Goal: Information Seeking & Learning: Check status

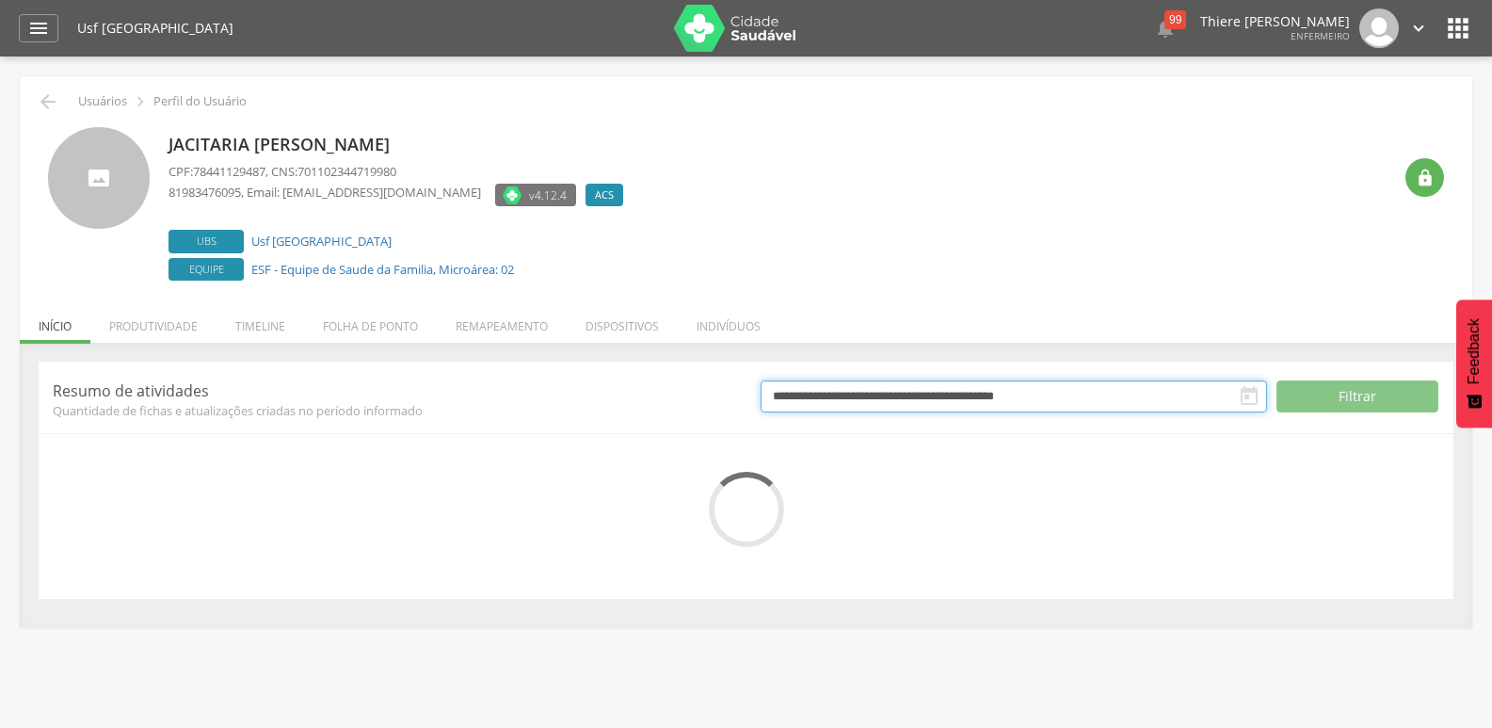
click at [977, 402] on input "**********" at bounding box center [1014, 396] width 506 height 32
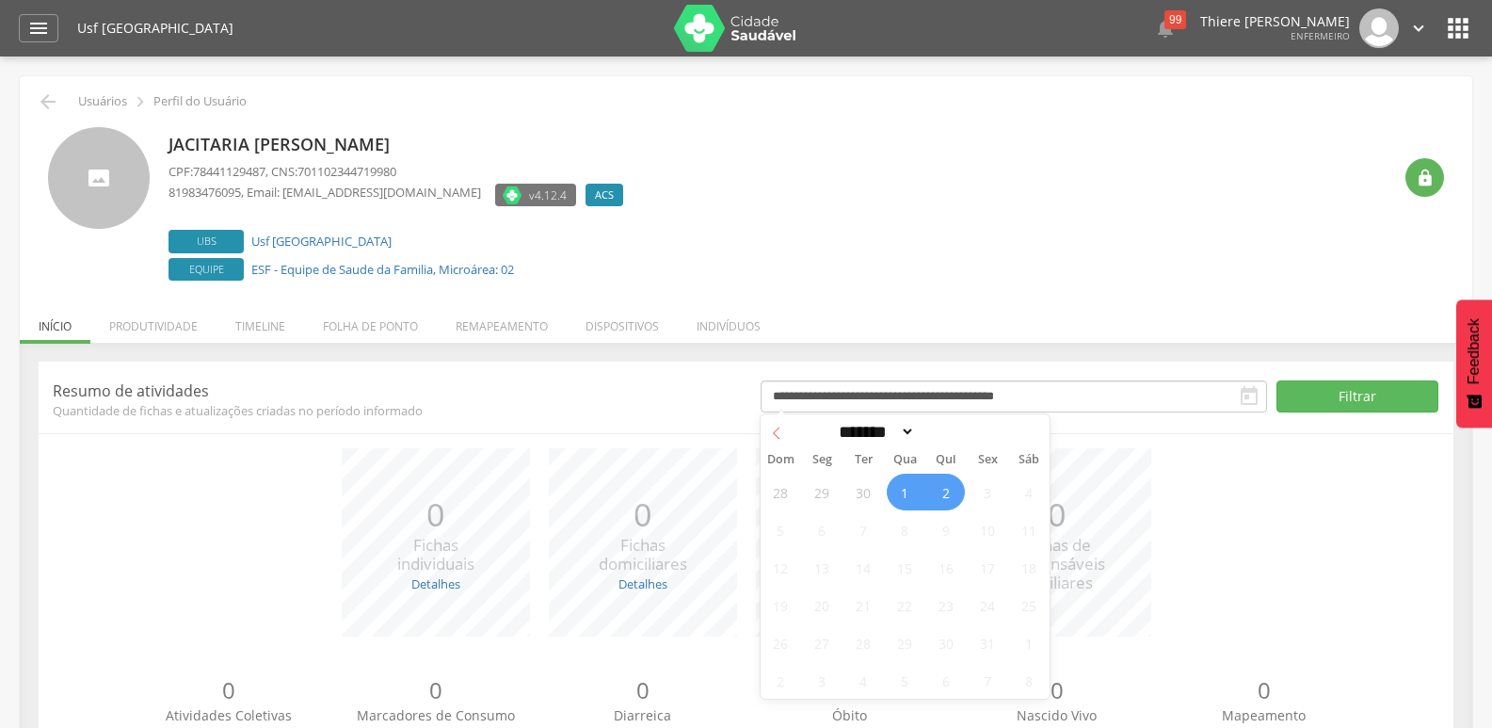
click at [768, 435] on span at bounding box center [777, 430] width 32 height 32
select select "*"
click at [830, 493] on span "1" at bounding box center [822, 491] width 37 height 37
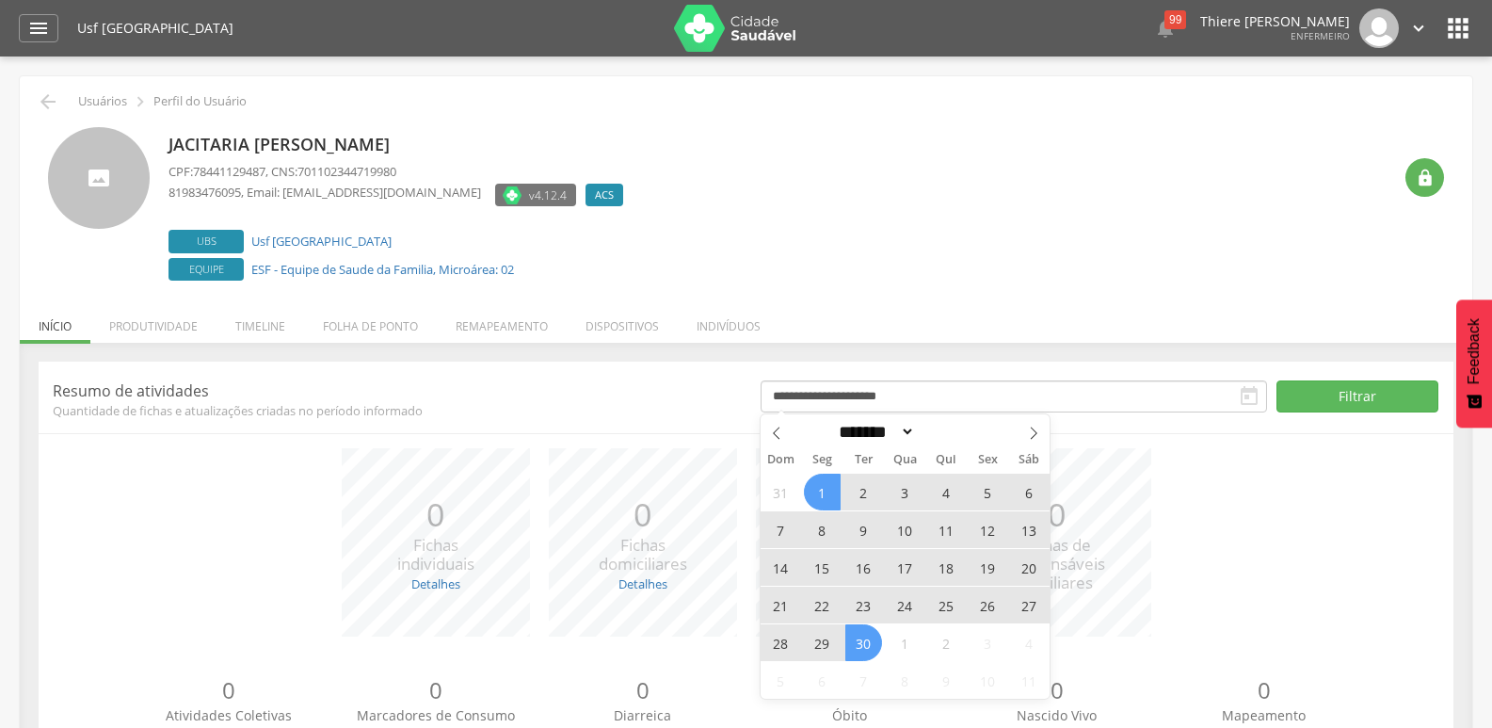
click at [864, 654] on span "30" at bounding box center [863, 642] width 37 height 37
type input "**********"
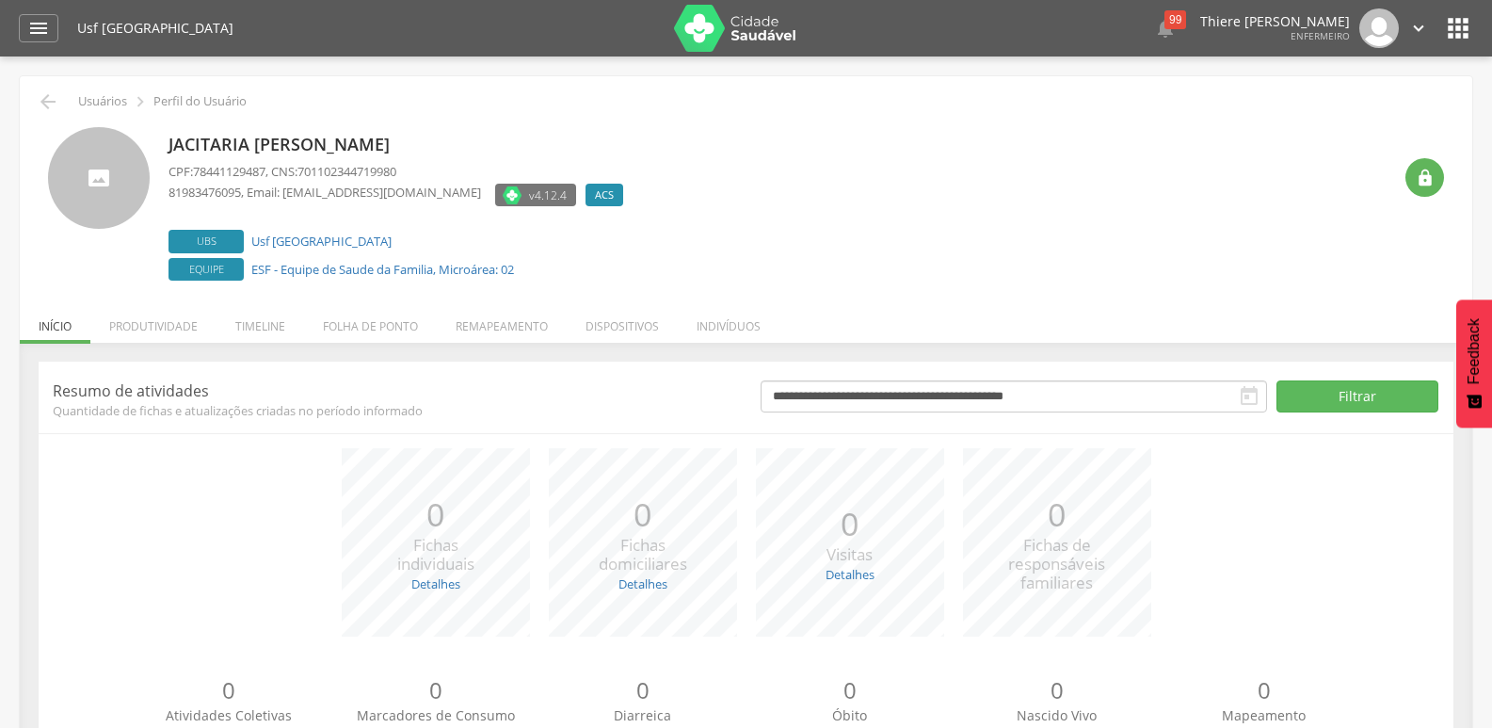
click at [1320, 357] on div "**********" at bounding box center [746, 572] width 1452 height 458
click at [1327, 388] on button "Filtrar" at bounding box center [1357, 396] width 163 height 32
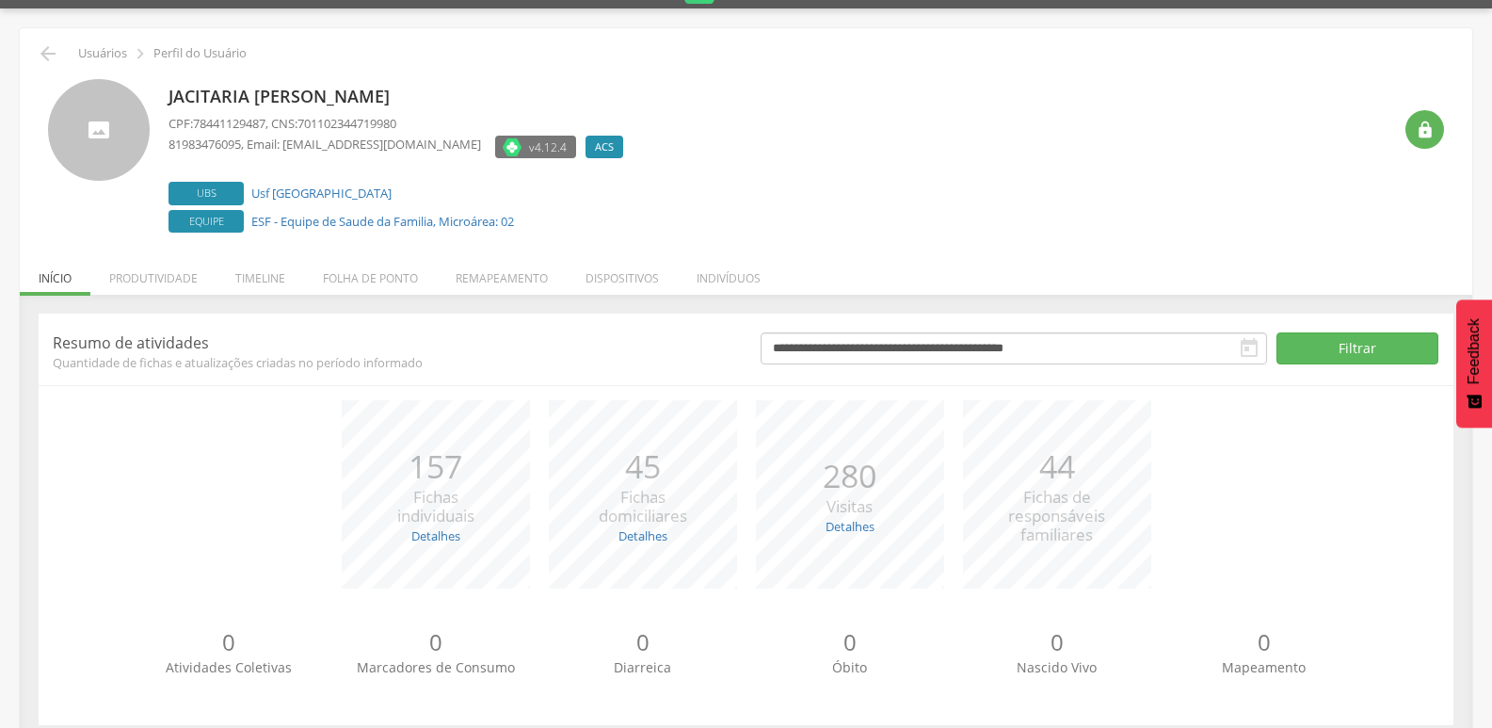
scroll to position [74, 0]
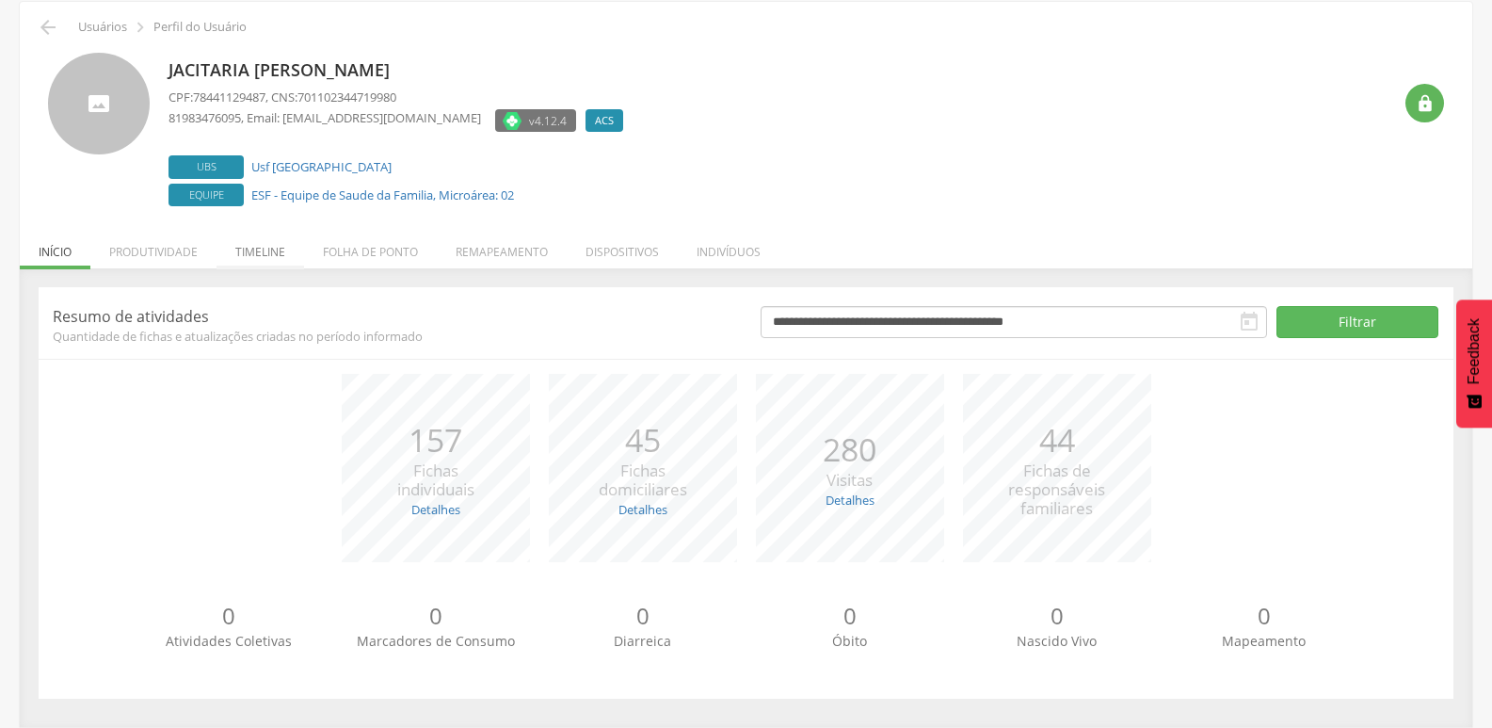
click at [238, 249] on li "Timeline" at bounding box center [260, 247] width 88 height 44
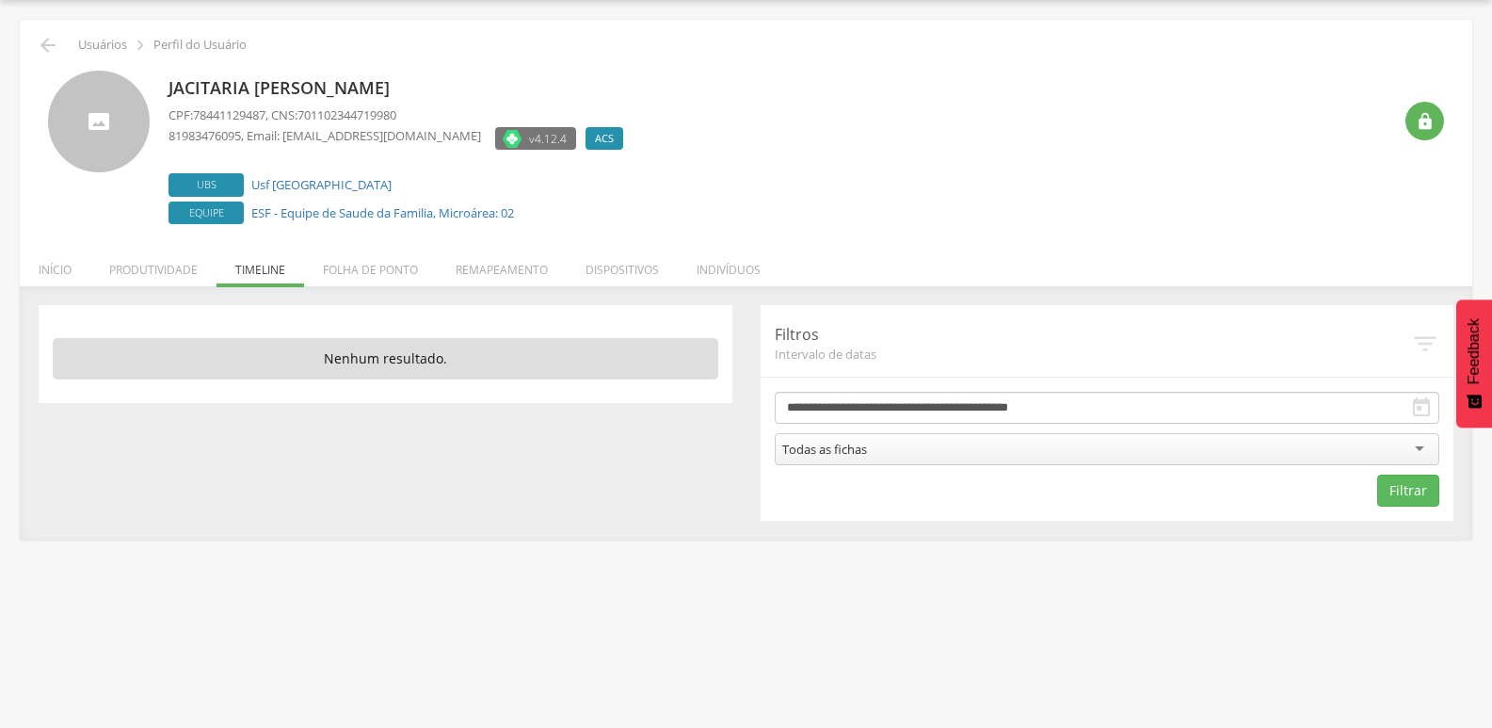
click at [1222, 435] on div "Todas as fichas" at bounding box center [1107, 449] width 665 height 32
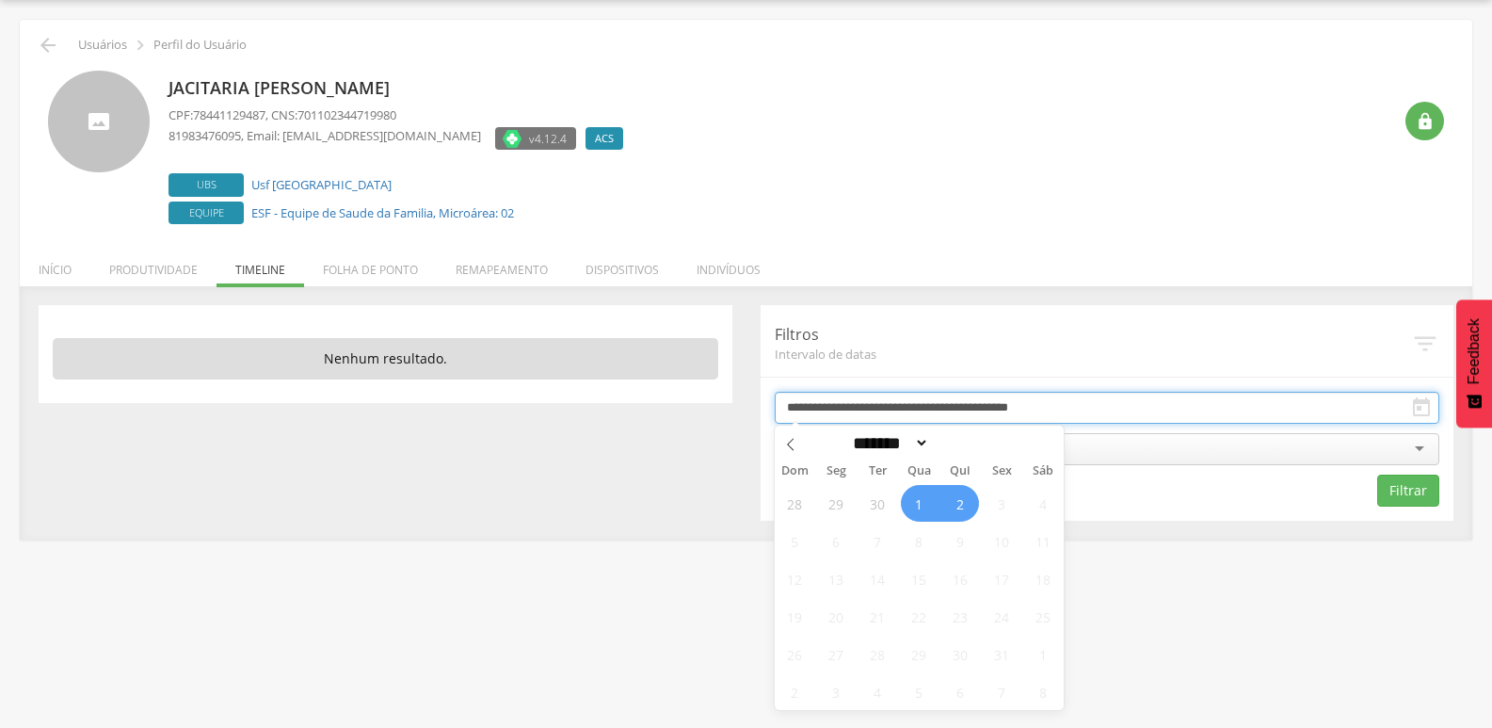
click at [1061, 409] on input "**********" at bounding box center [1107, 408] width 665 height 32
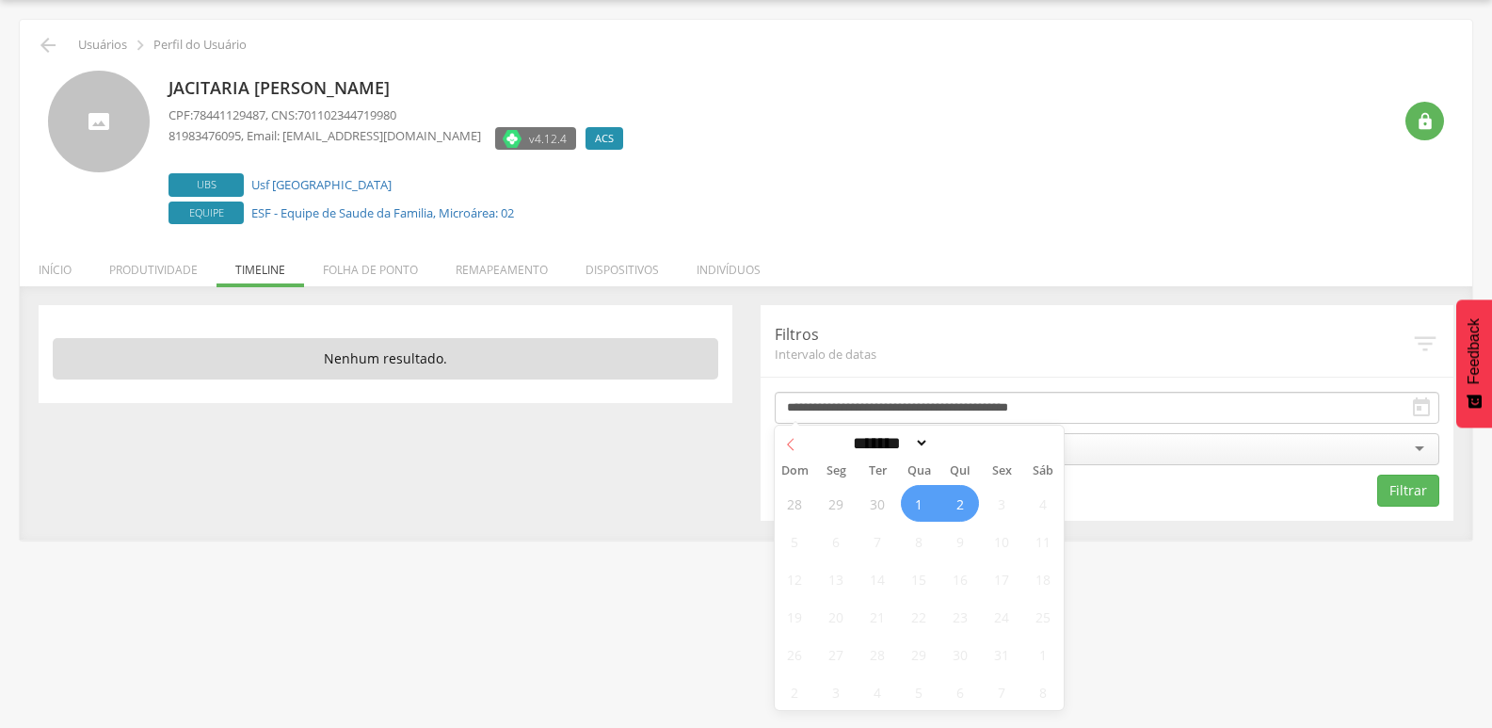
click at [785, 447] on icon at bounding box center [790, 444] width 13 height 13
select select "*"
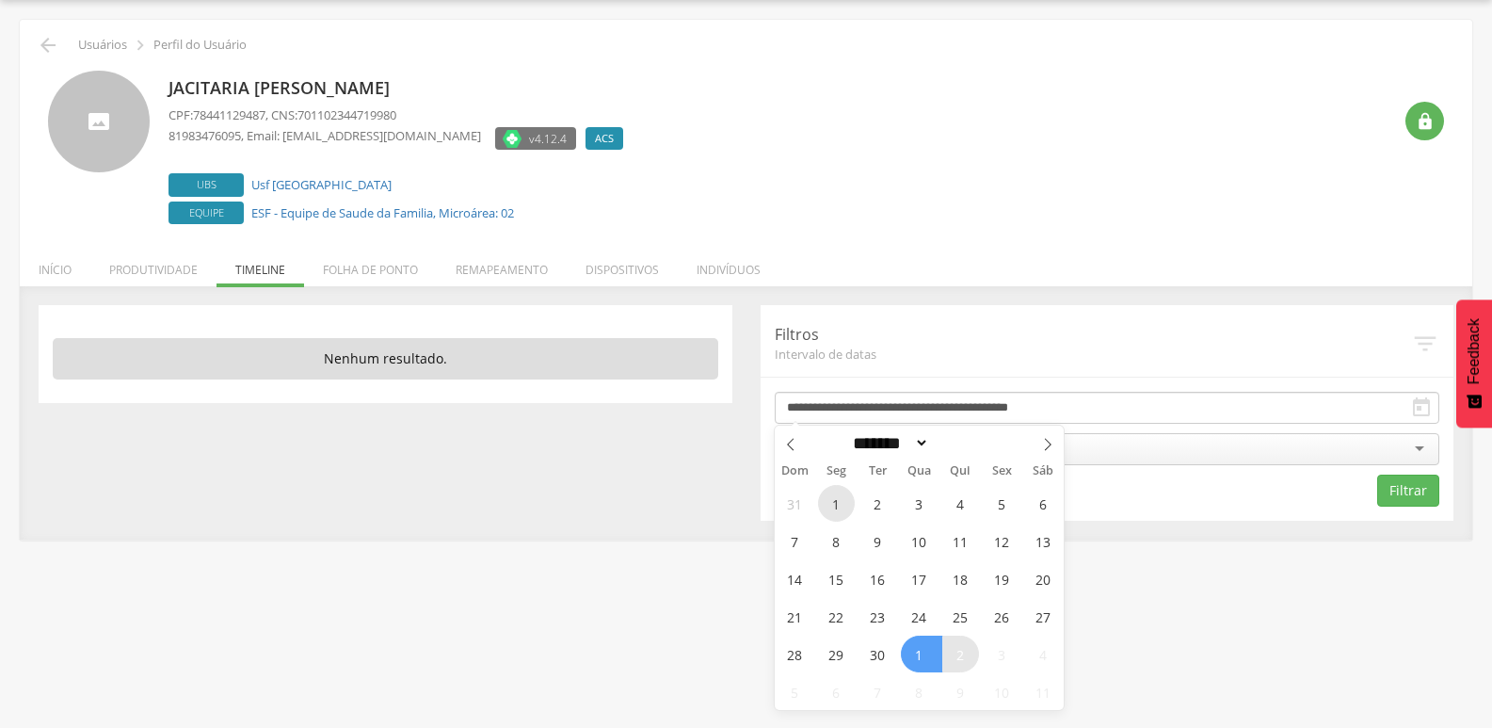
click at [847, 506] on span "1" at bounding box center [836, 503] width 37 height 37
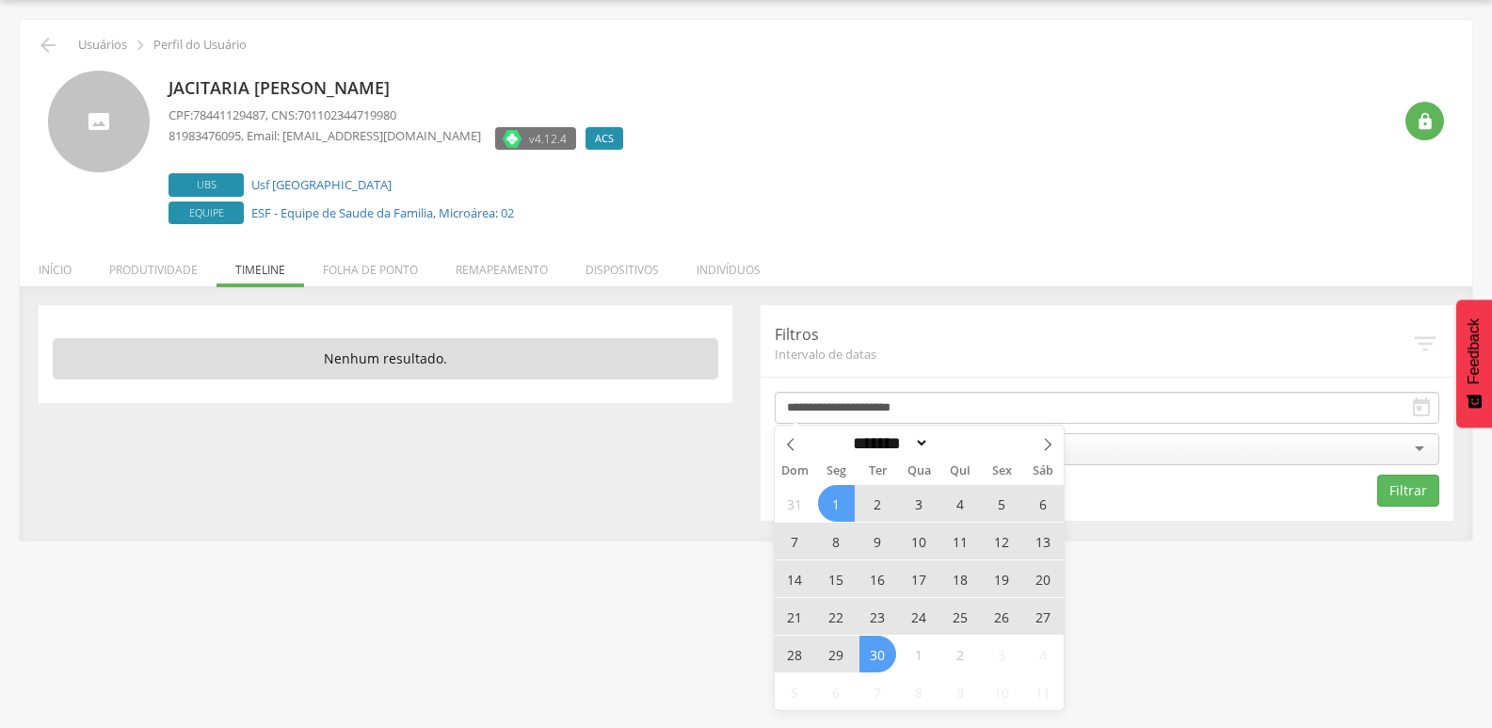
click at [873, 662] on span "30" at bounding box center [877, 653] width 37 height 37
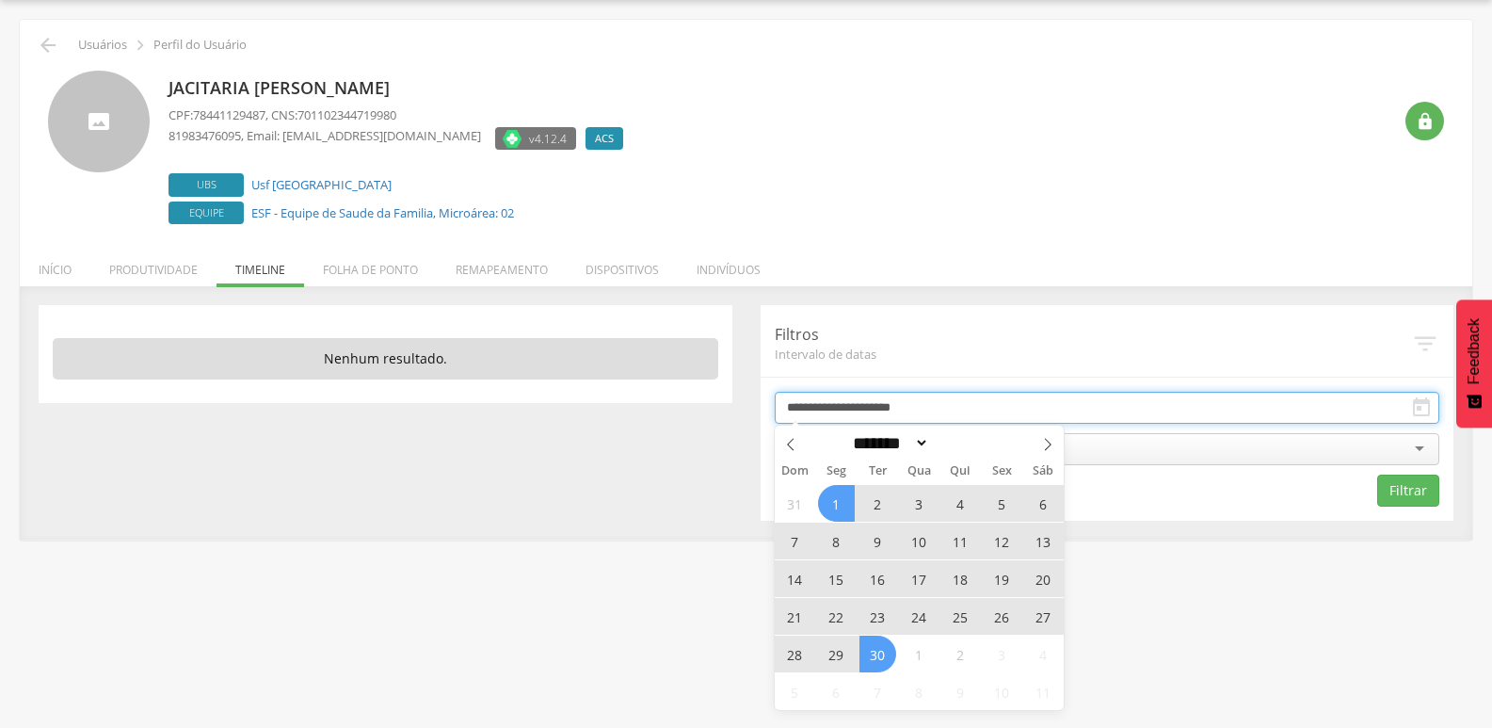
type input "**********"
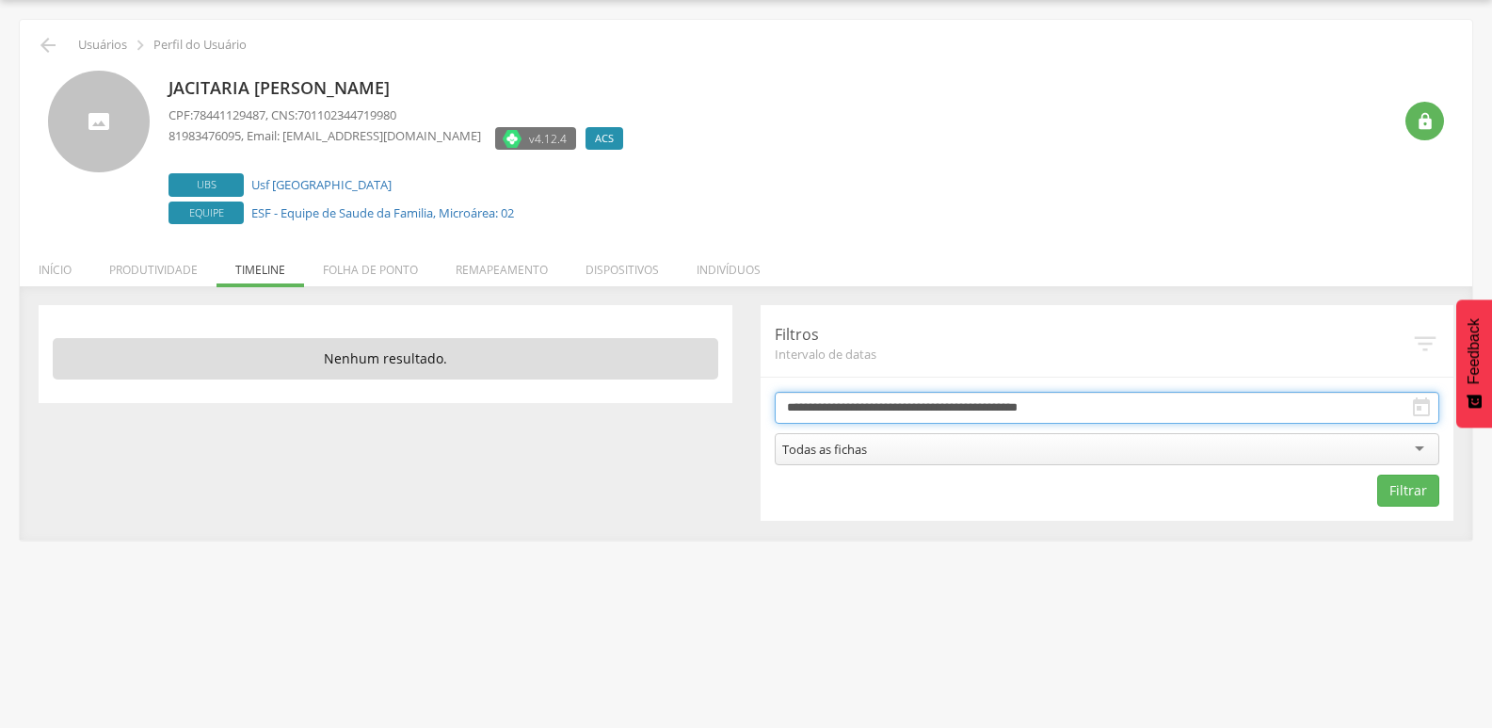
click at [1019, 418] on input "**********" at bounding box center [1107, 408] width 665 height 32
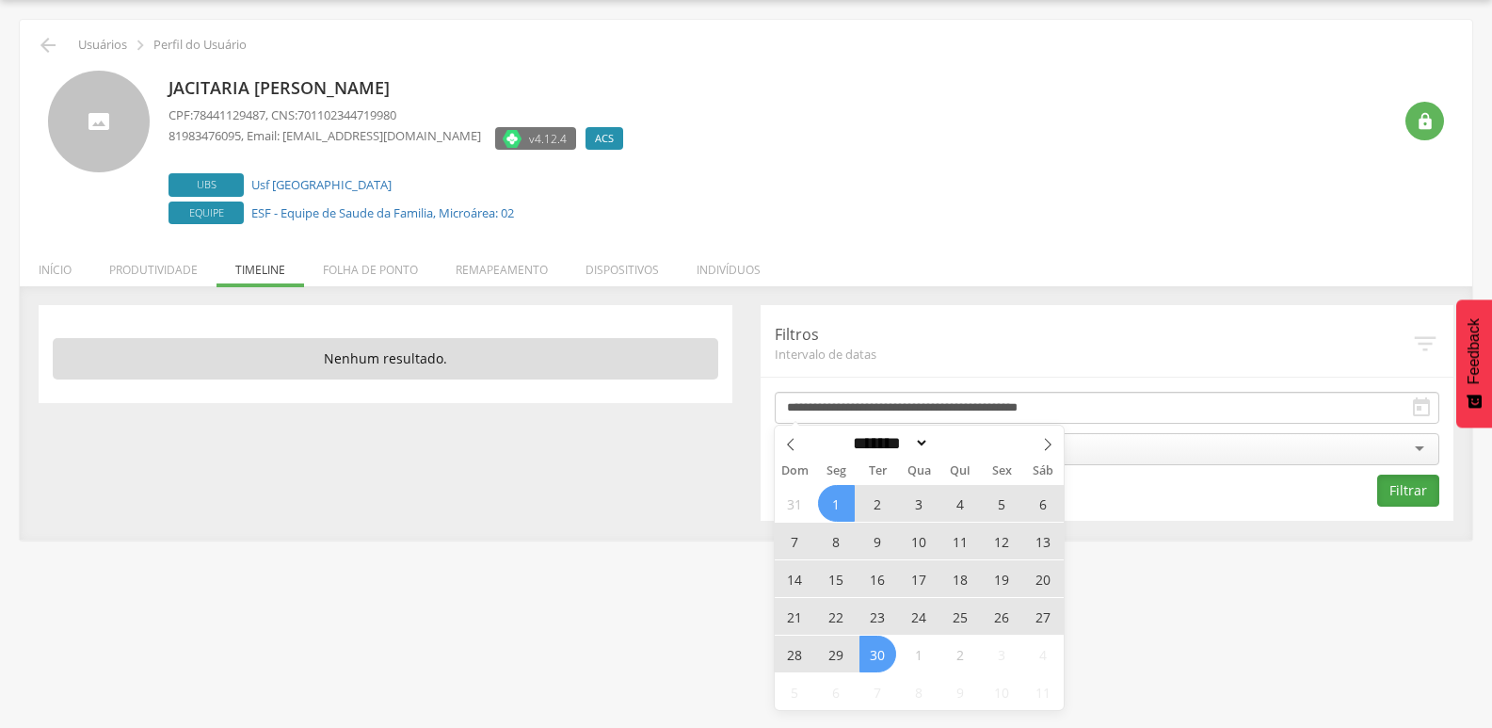
click at [1433, 494] on button "Filtrar" at bounding box center [1408, 490] width 62 height 32
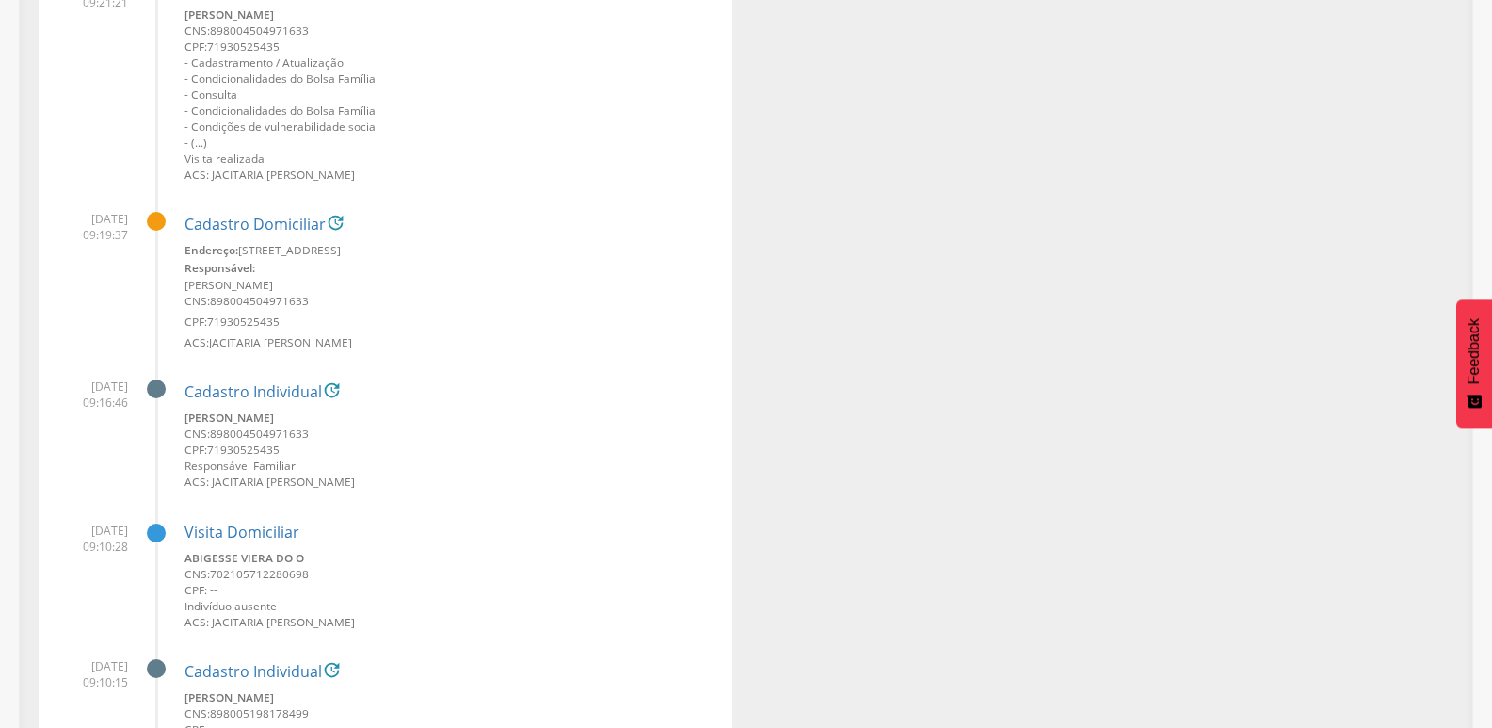
scroll to position [15776, 0]
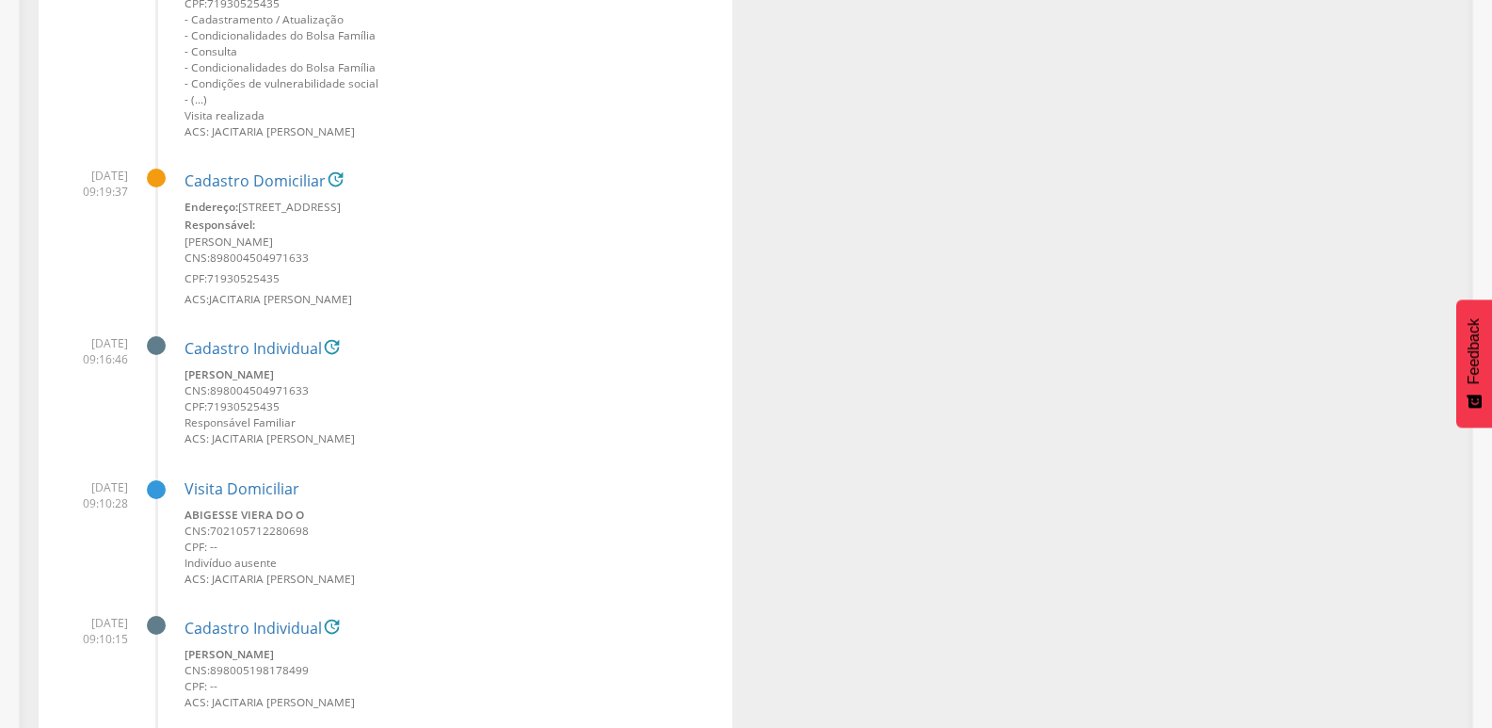
drag, startPoint x: 218, startPoint y: 342, endPoint x: 485, endPoint y: 305, distance: 268.9
click at [408, 293] on small "ACS: Jacitaria Leao Teixeira de Oliveira" at bounding box center [451, 299] width 534 height 16
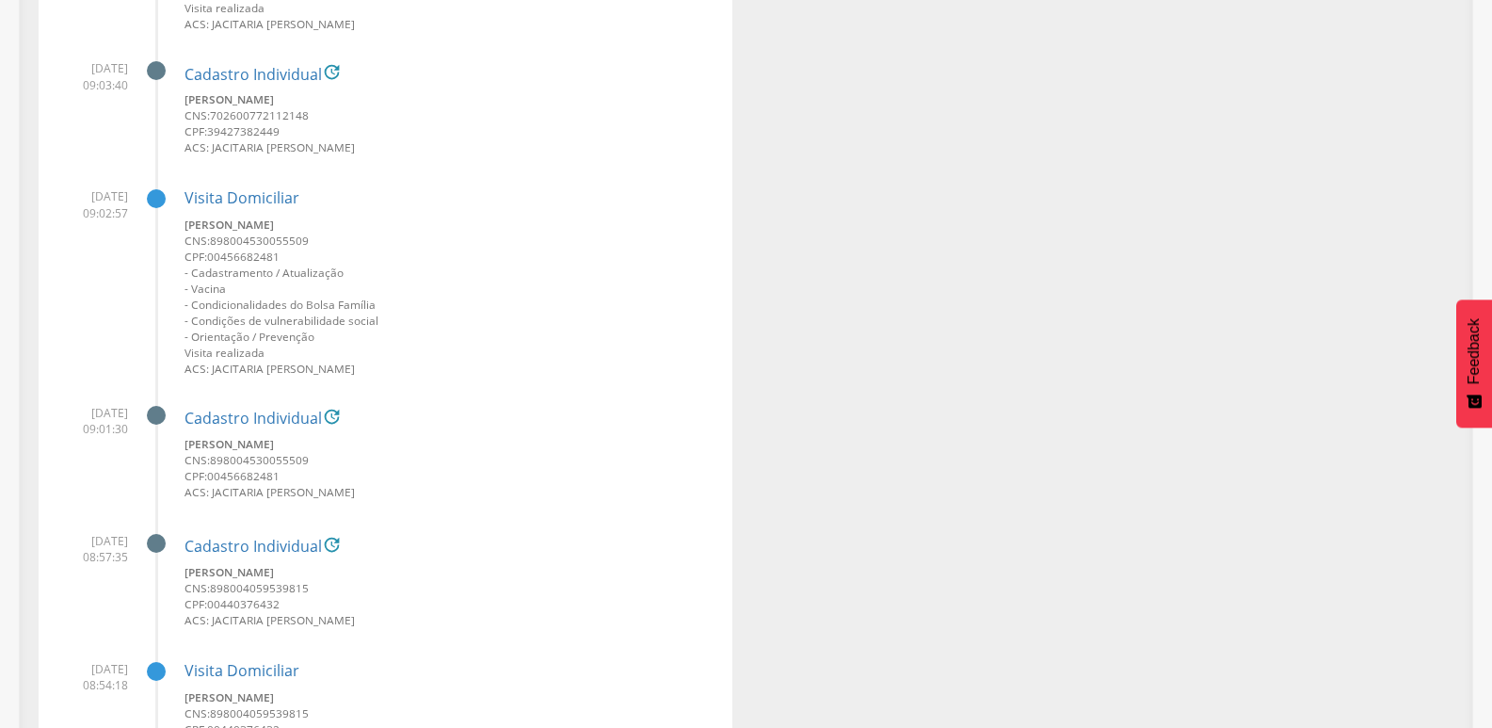
scroll to position [16811, 0]
drag, startPoint x: 209, startPoint y: 205, endPoint x: 250, endPoint y: 210, distance: 41.7
click at [250, 210] on div "Visita Domiciliar Renan Vinicios da Silva Soares CNS: 898004530055509 CPF: 0045…" at bounding box center [451, 274] width 534 height 202
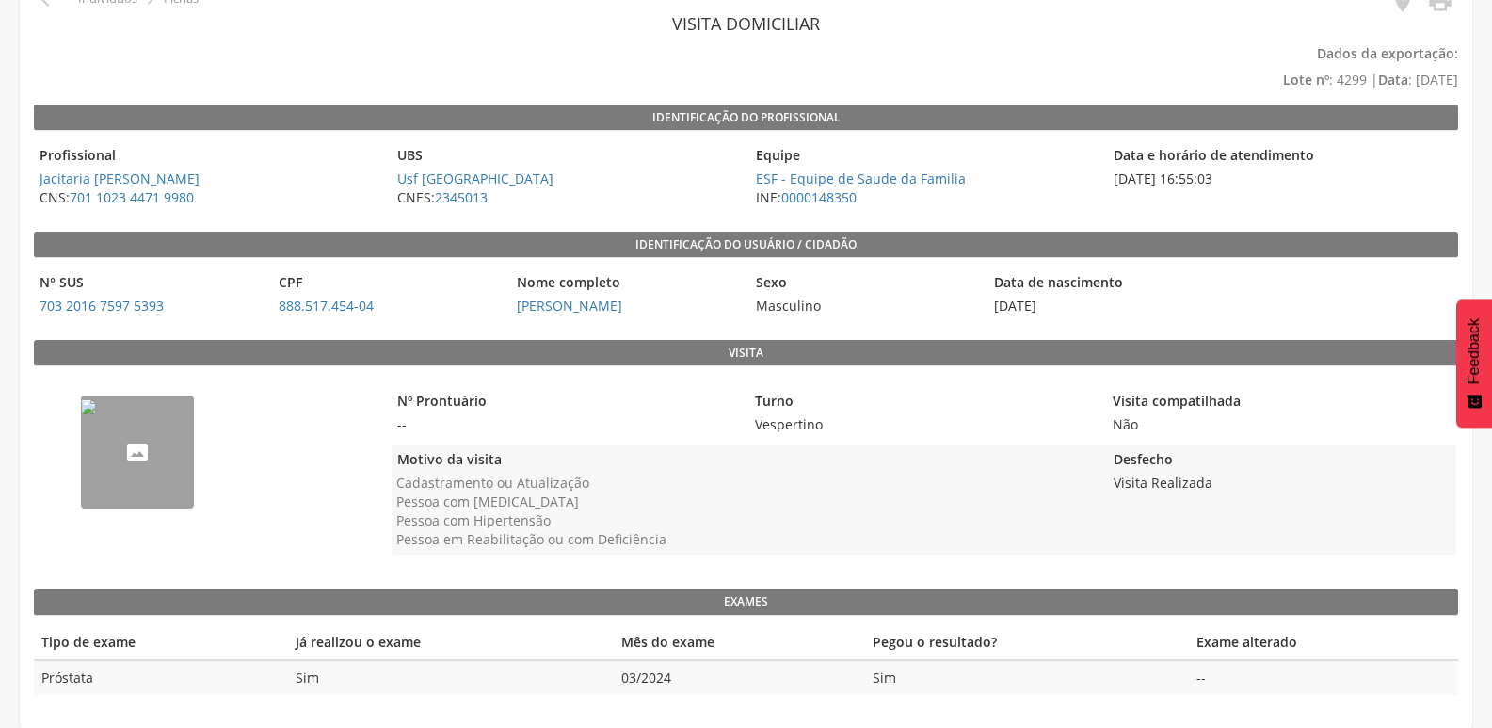
scroll to position [104, 0]
click at [96, 413] on img "--" at bounding box center [88, 405] width 15 height 15
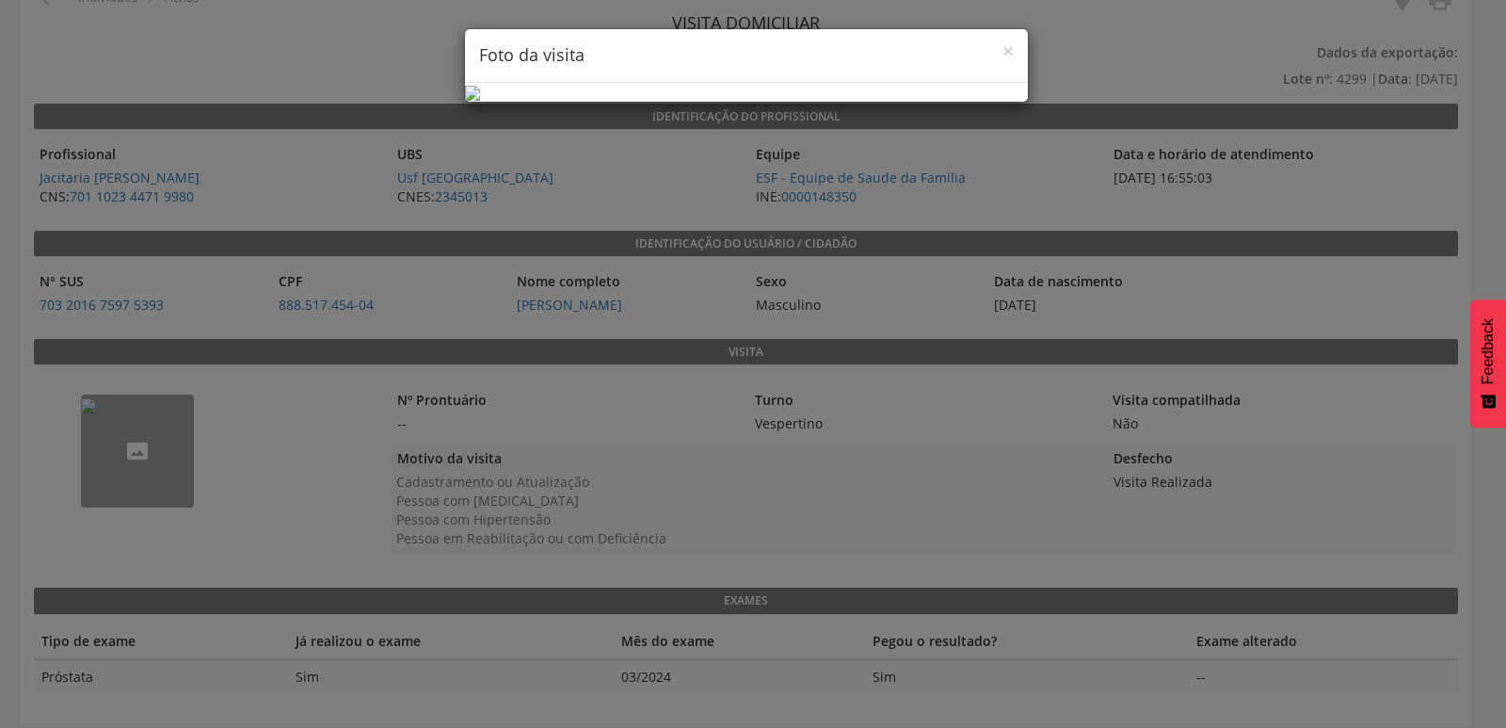
click at [1178, 377] on div "× Foto da visita" at bounding box center [753, 364] width 1506 height 728
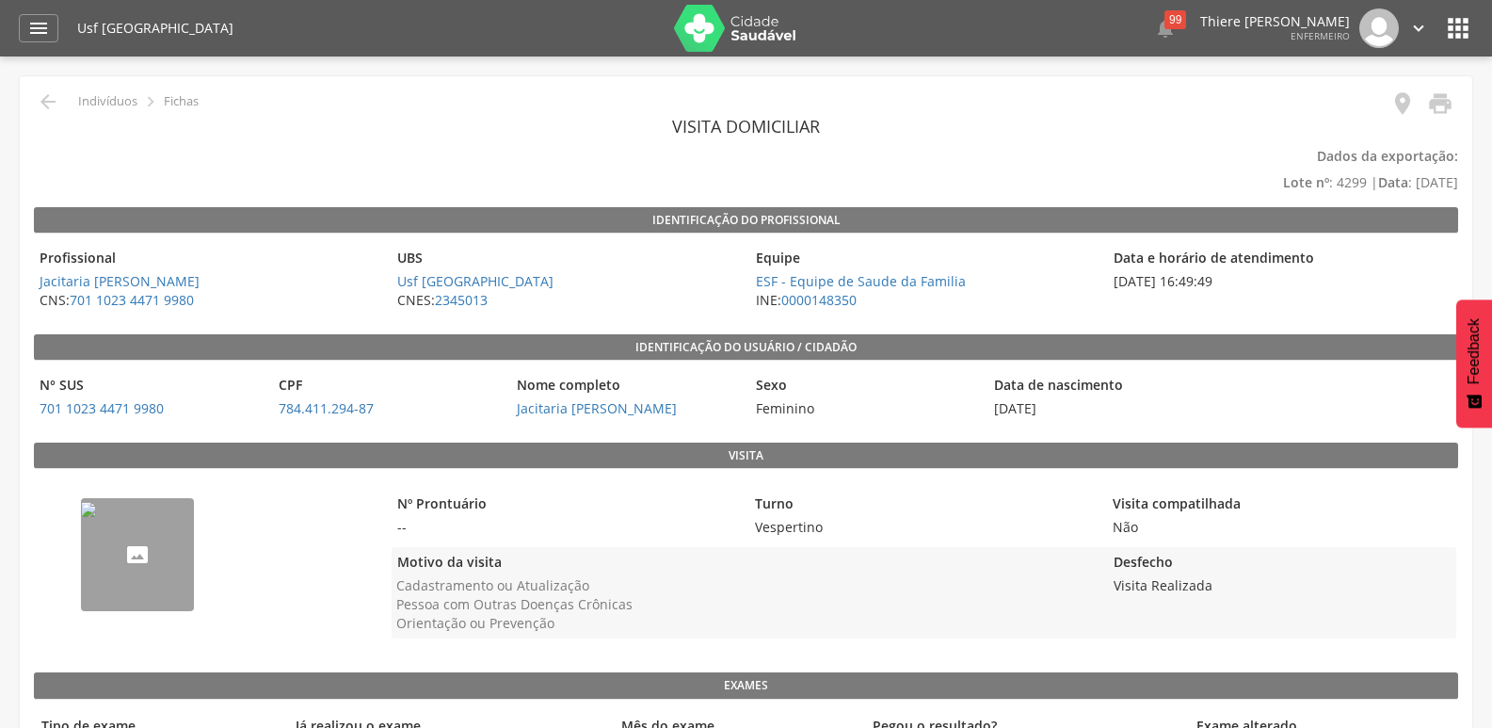
click at [96, 517] on img "--" at bounding box center [88, 509] width 15 height 15
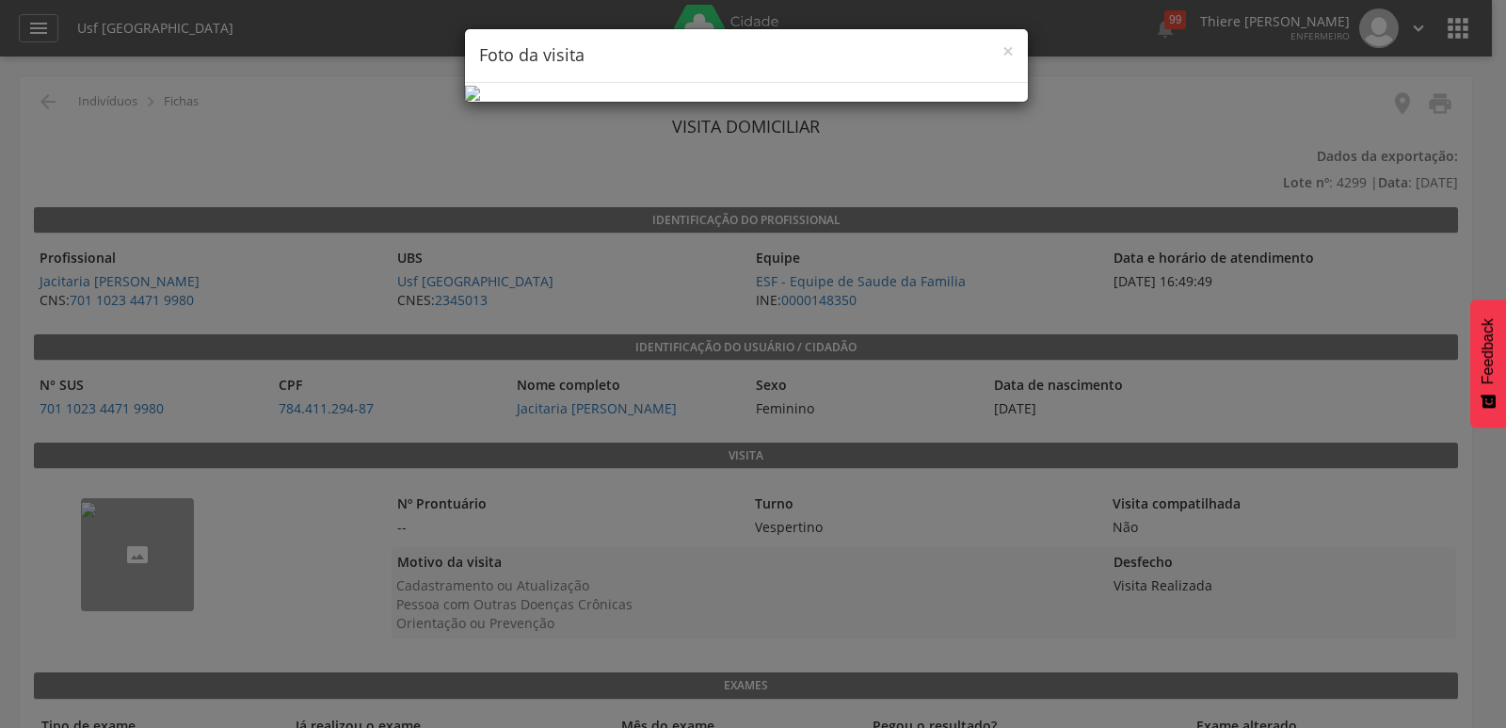
click at [1478, 391] on button "Feedback" at bounding box center [1488, 363] width 36 height 128
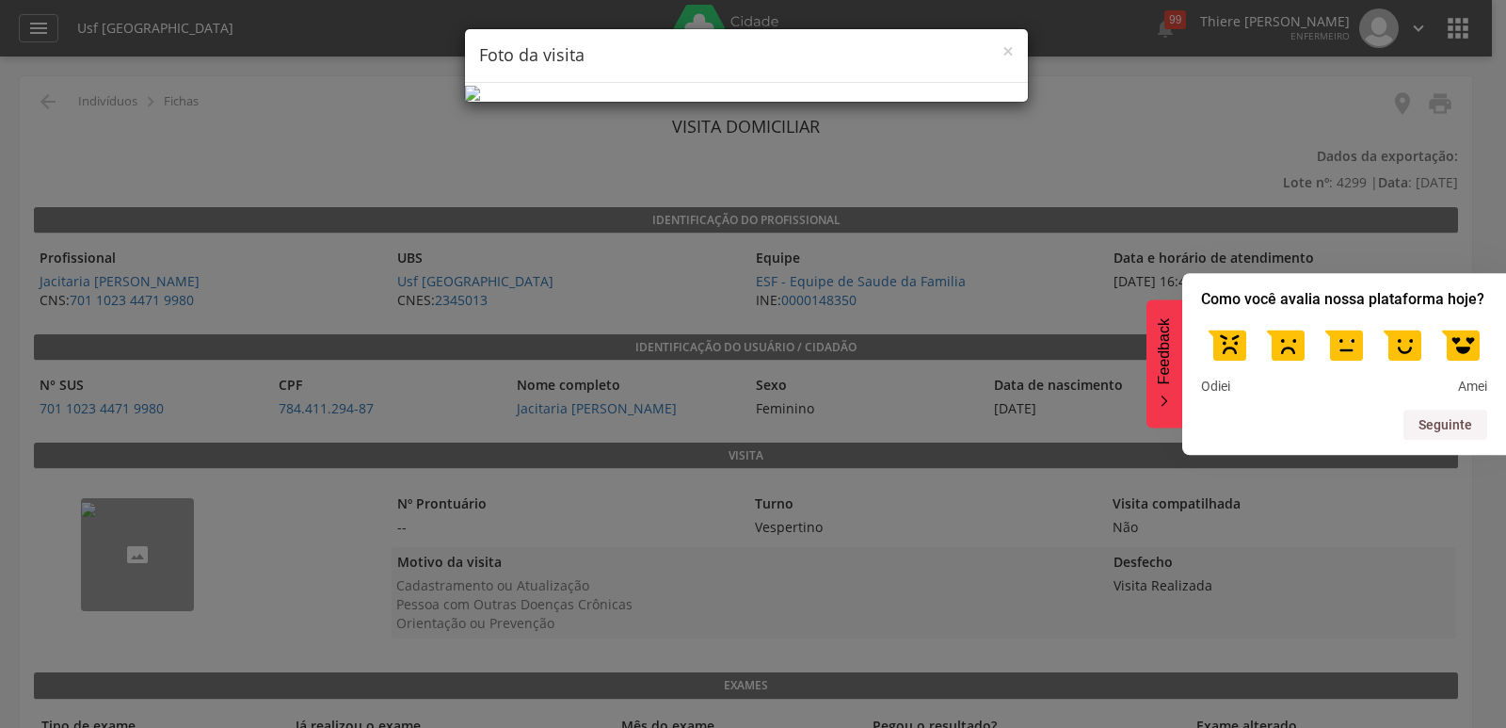
click at [995, 46] on h4 "Foto da visita" at bounding box center [746, 55] width 535 height 24
click at [1007, 56] on span "×" at bounding box center [1007, 51] width 11 height 26
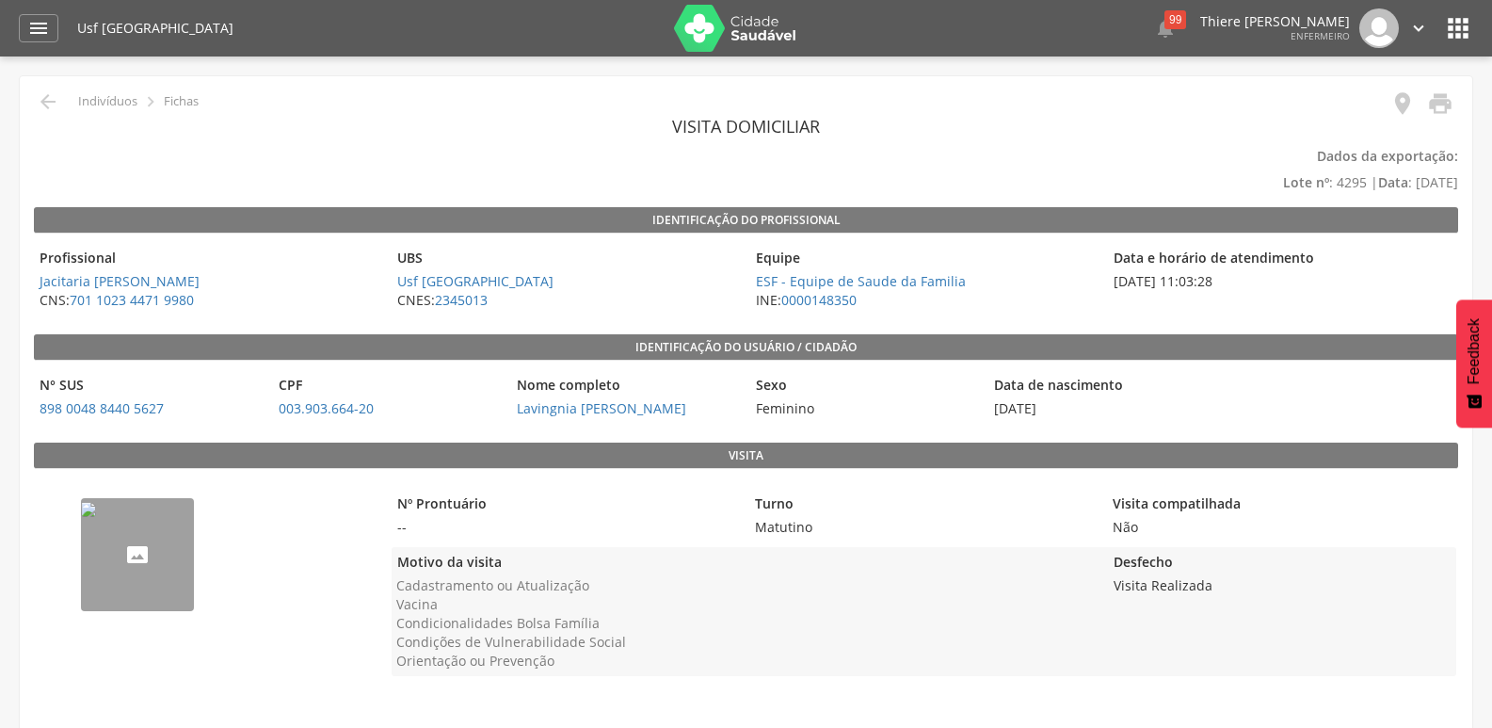
click at [96, 517] on img "--" at bounding box center [88, 509] width 15 height 15
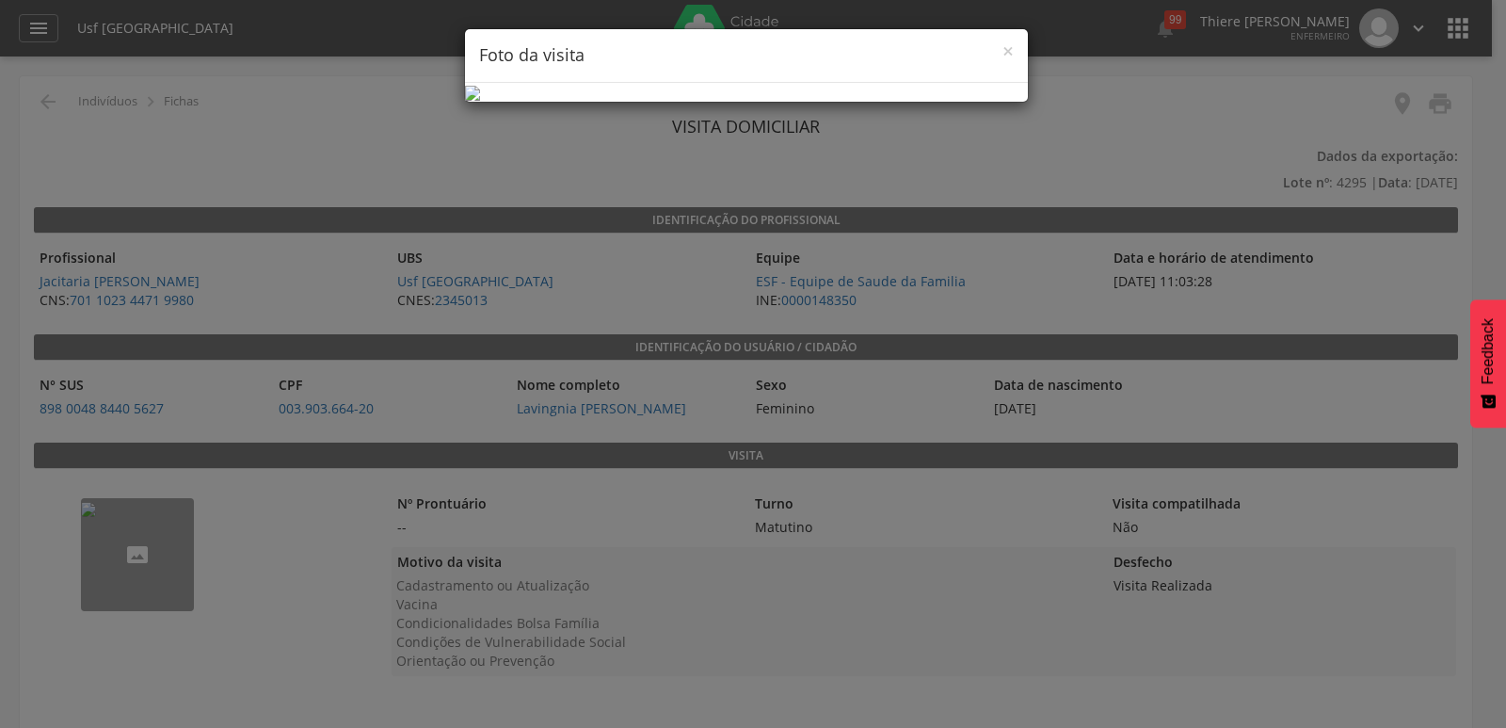
click at [999, 55] on h4 "Foto da visita" at bounding box center [746, 55] width 535 height 24
click at [1006, 54] on span "×" at bounding box center [1007, 51] width 11 height 26
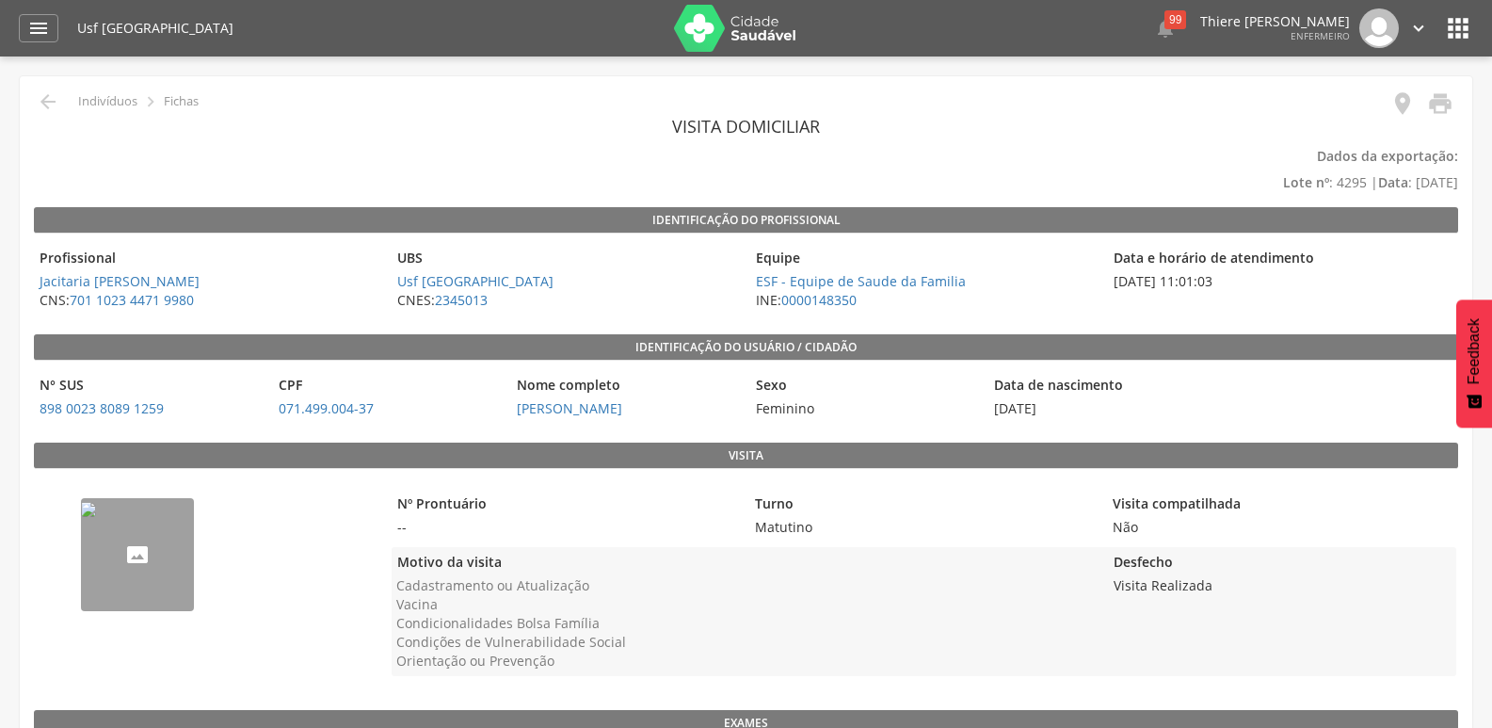
click at [96, 517] on img "--" at bounding box center [88, 509] width 15 height 15
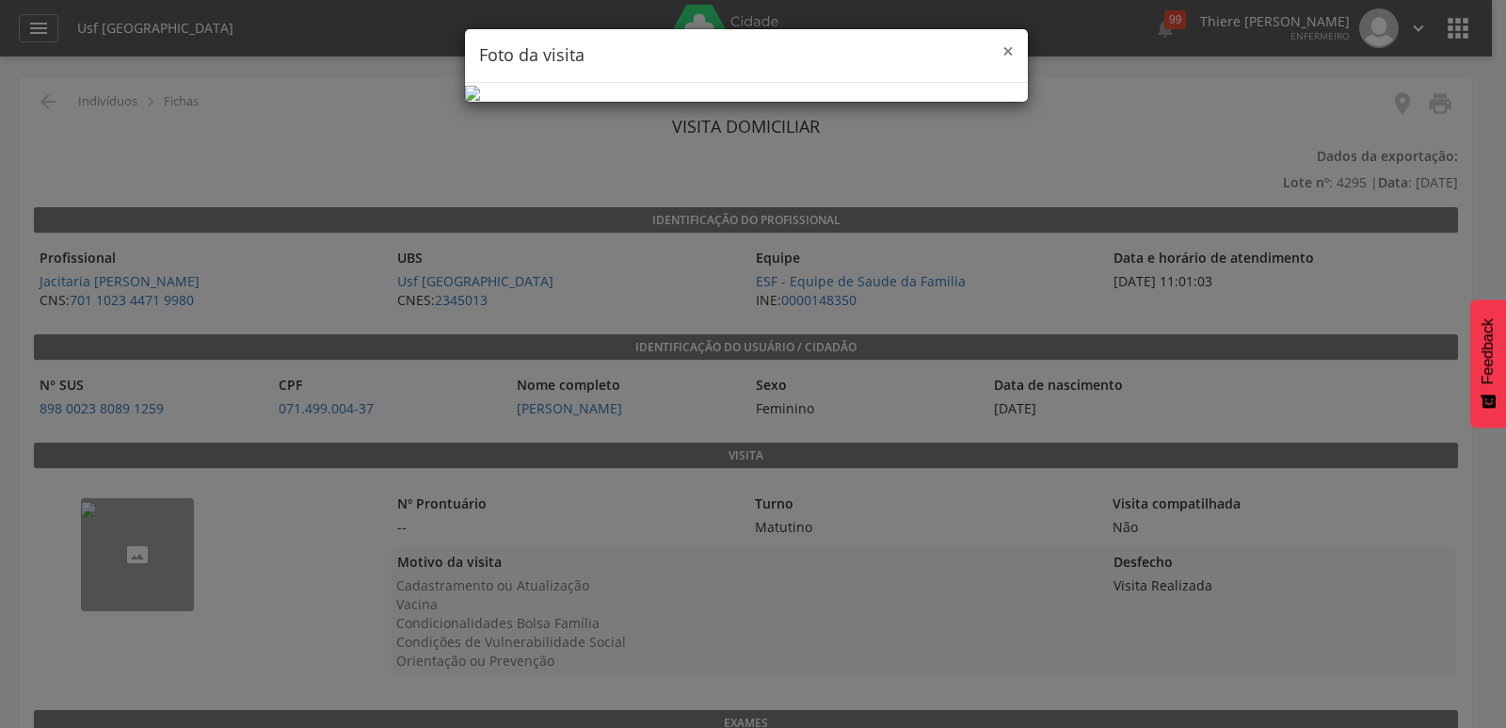
click at [1008, 54] on span "×" at bounding box center [1007, 51] width 11 height 26
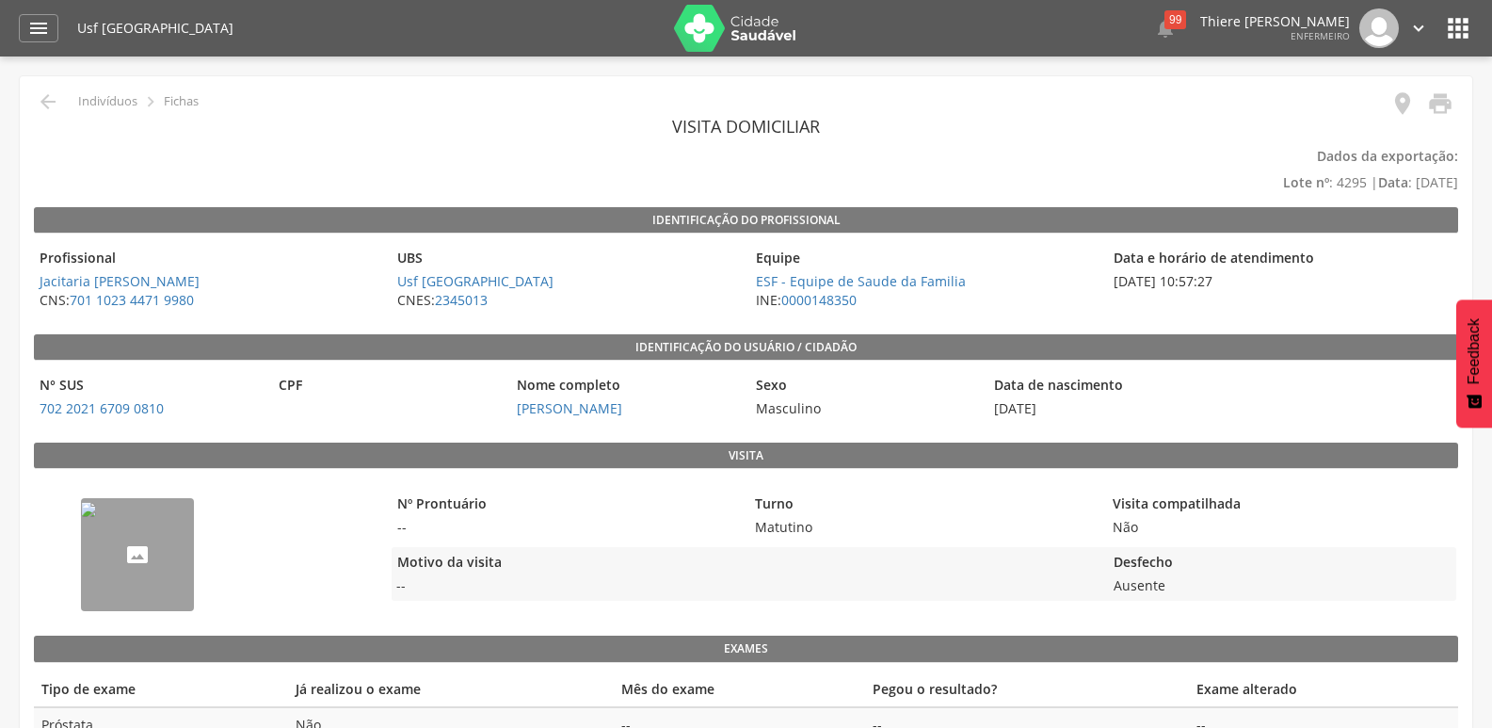
click at [96, 517] on img "--" at bounding box center [88, 509] width 15 height 15
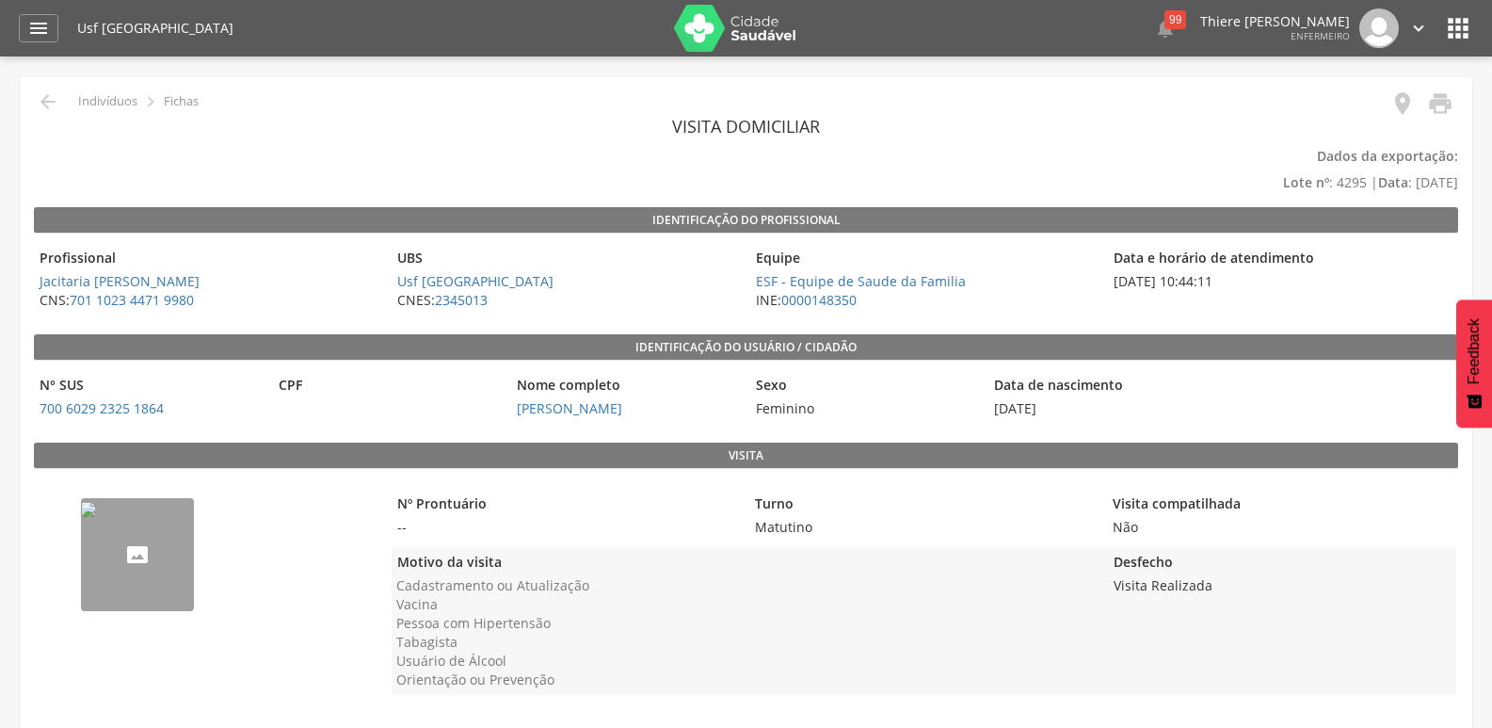
click at [96, 517] on img "--" at bounding box center [88, 509] width 15 height 15
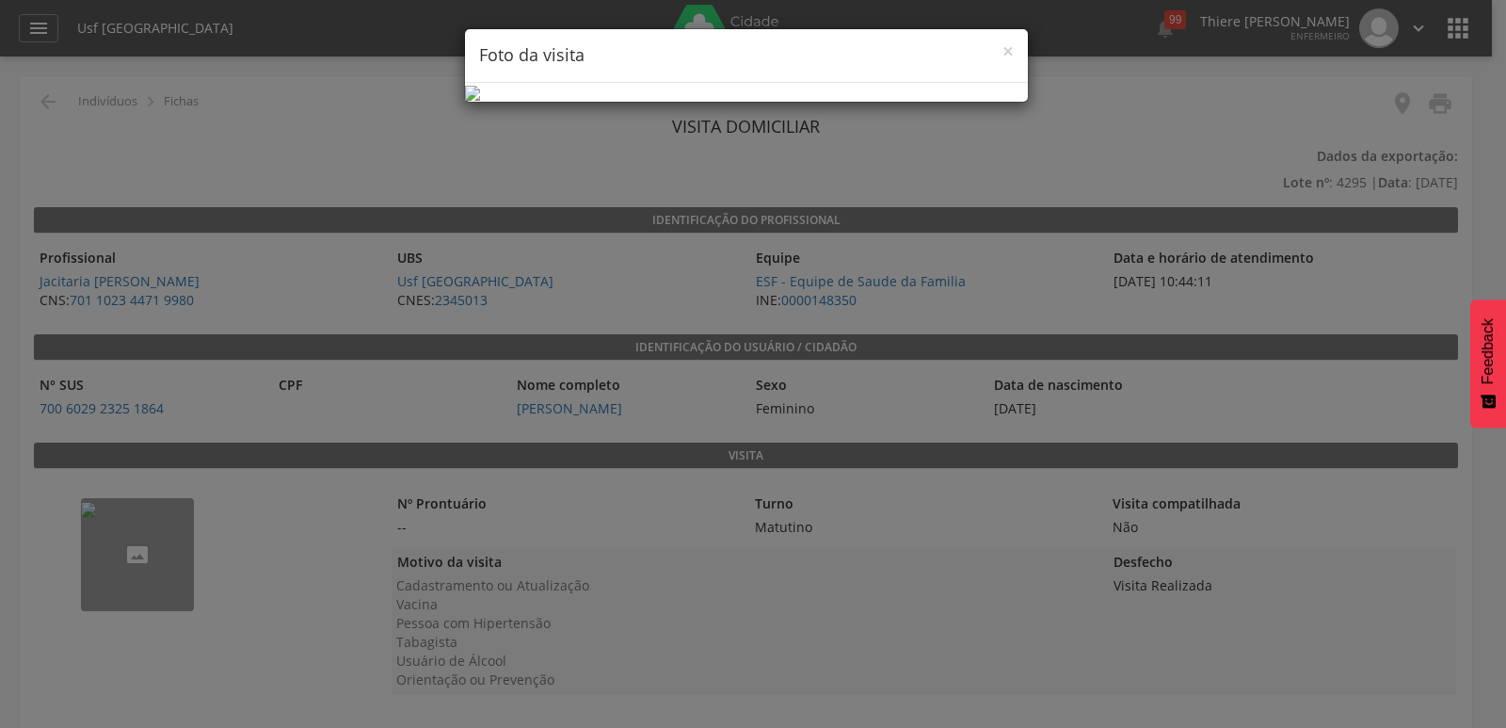
click at [480, 101] on img at bounding box center [472, 93] width 15 height 15
click at [992, 49] on h4 "Foto da visita" at bounding box center [746, 55] width 535 height 24
click at [1001, 49] on h4 "Foto da visita" at bounding box center [746, 55] width 535 height 24
click at [1004, 40] on span "×" at bounding box center [1007, 51] width 11 height 26
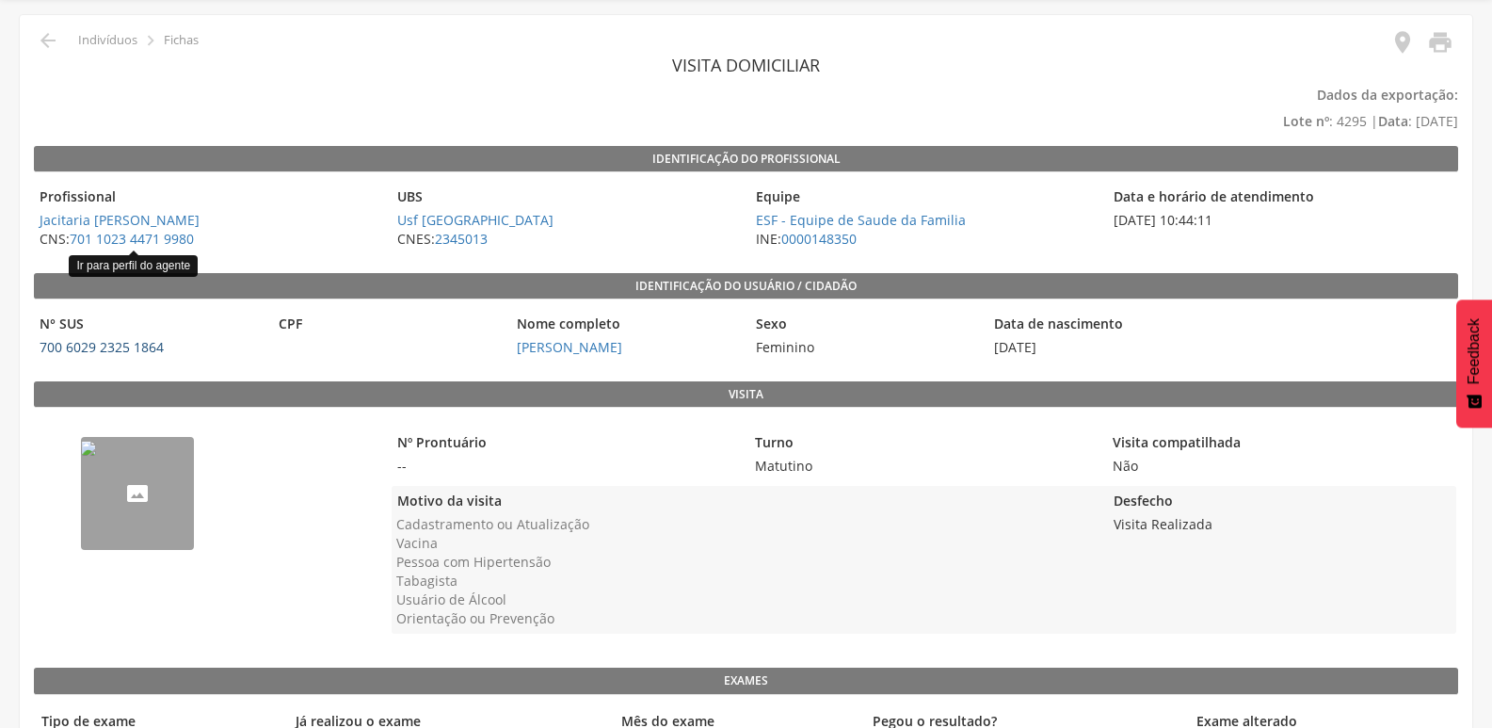
scroll to position [94, 0]
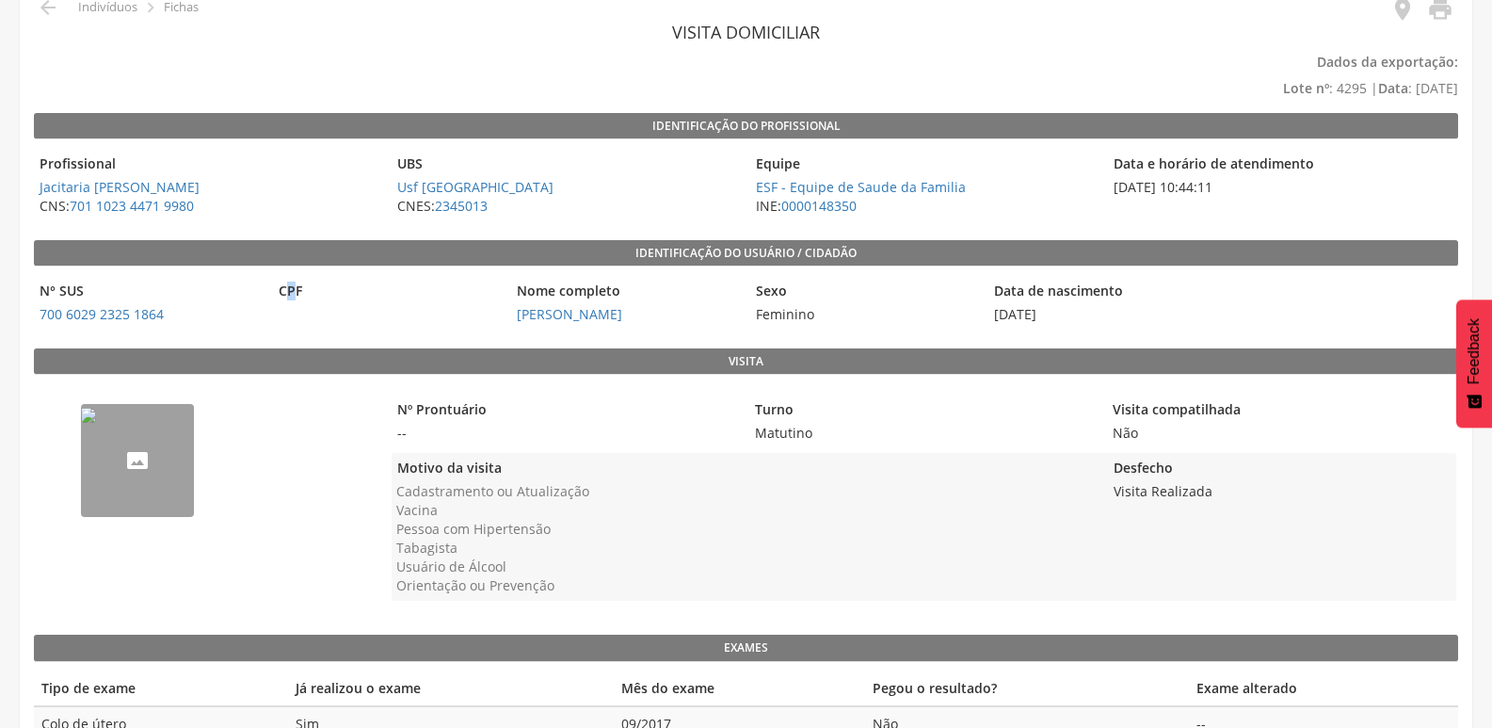
drag, startPoint x: 284, startPoint y: 284, endPoint x: 293, endPoint y: 317, distance: 34.0
click at [293, 317] on div "CPF" at bounding box center [388, 303] width 230 height 54
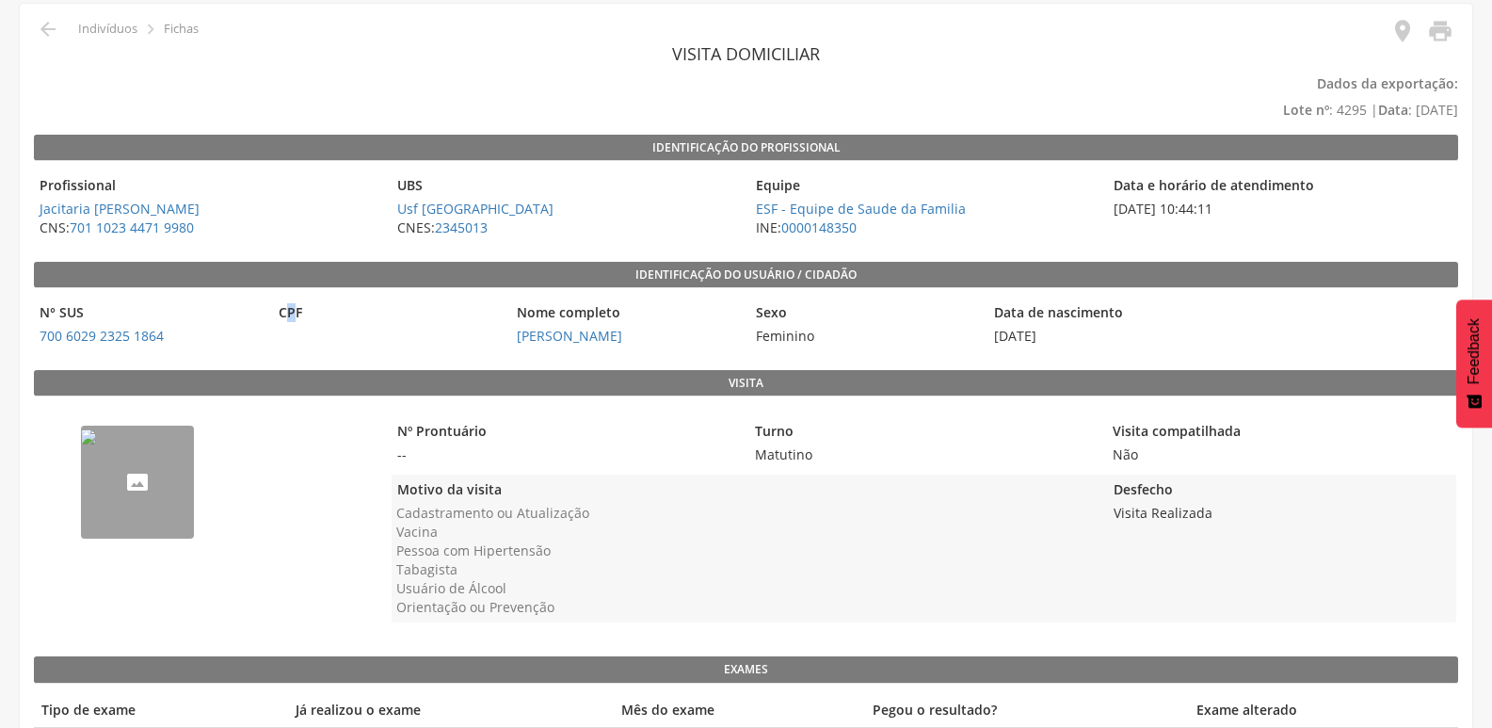
scroll to position [0, 0]
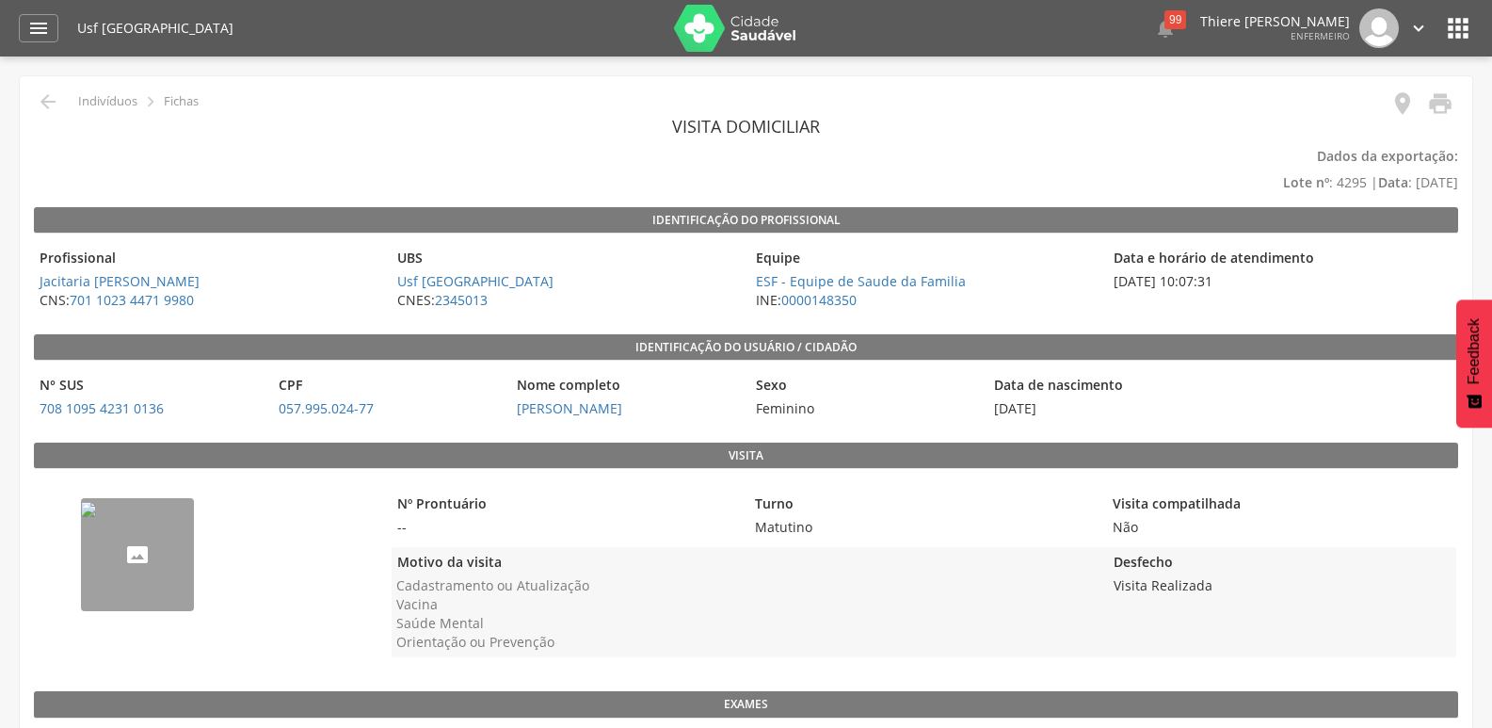
click at [96, 506] on img "--" at bounding box center [88, 509] width 15 height 15
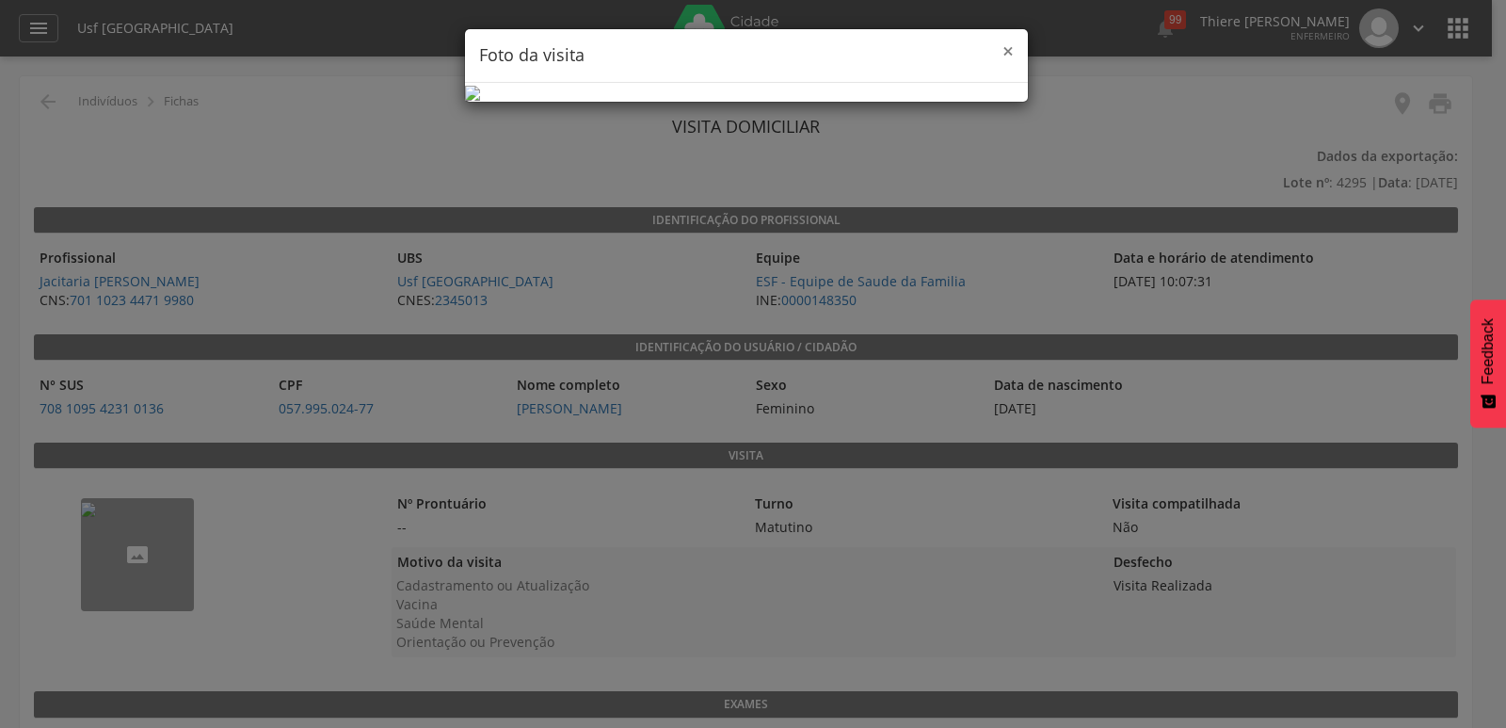
click at [1007, 55] on span "×" at bounding box center [1007, 51] width 11 height 26
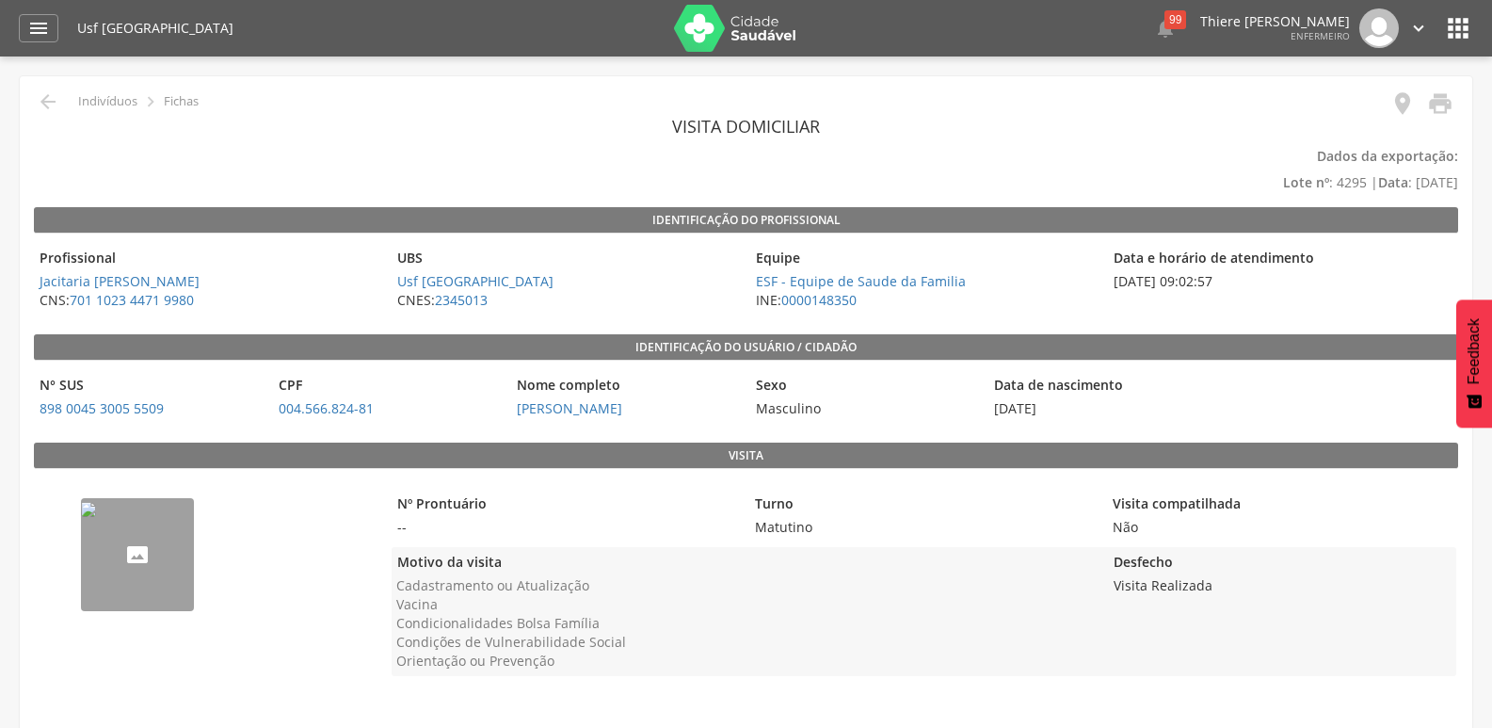
click at [96, 517] on img "--" at bounding box center [88, 509] width 15 height 15
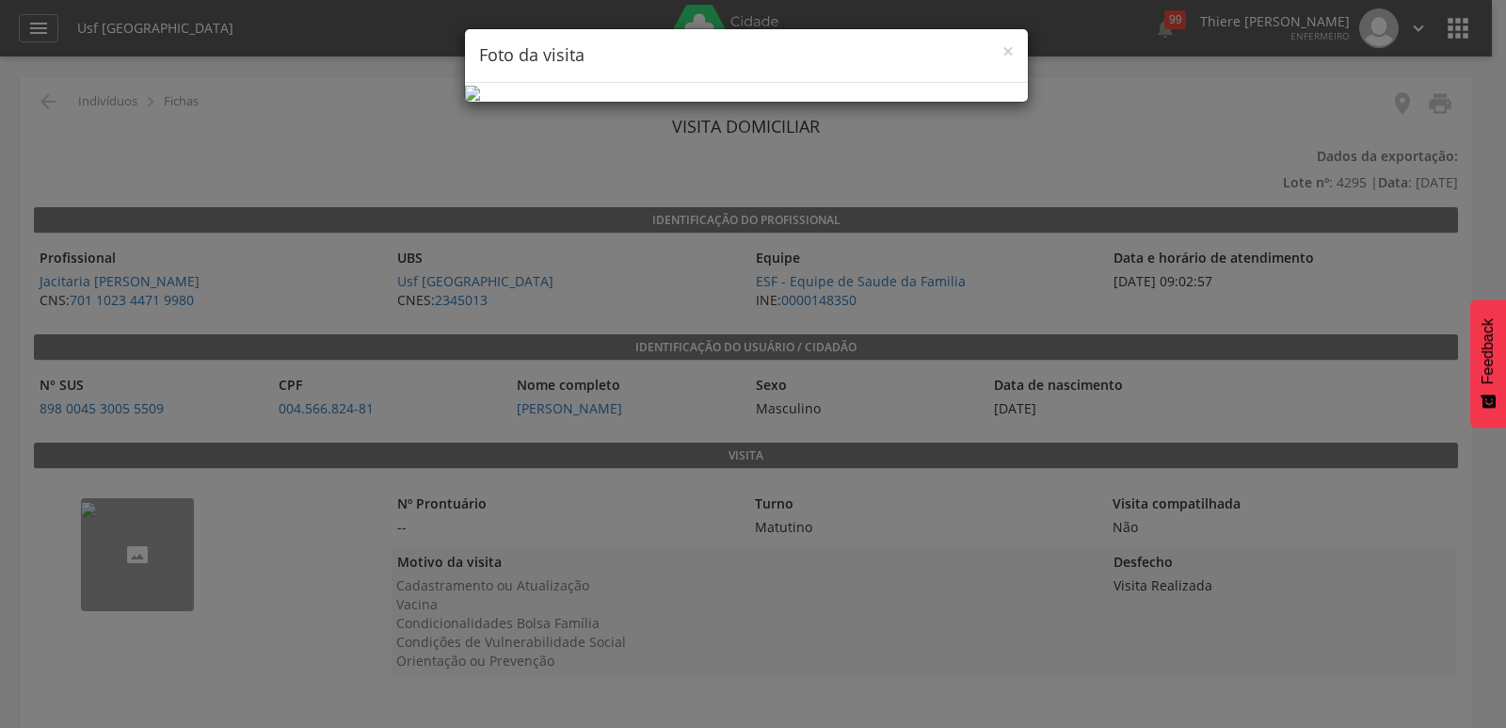
click at [997, 42] on div "× Foto da visita" at bounding box center [746, 56] width 563 height 54
click at [1008, 52] on span "×" at bounding box center [1007, 51] width 11 height 26
